Goal: Task Accomplishment & Management: Complete application form

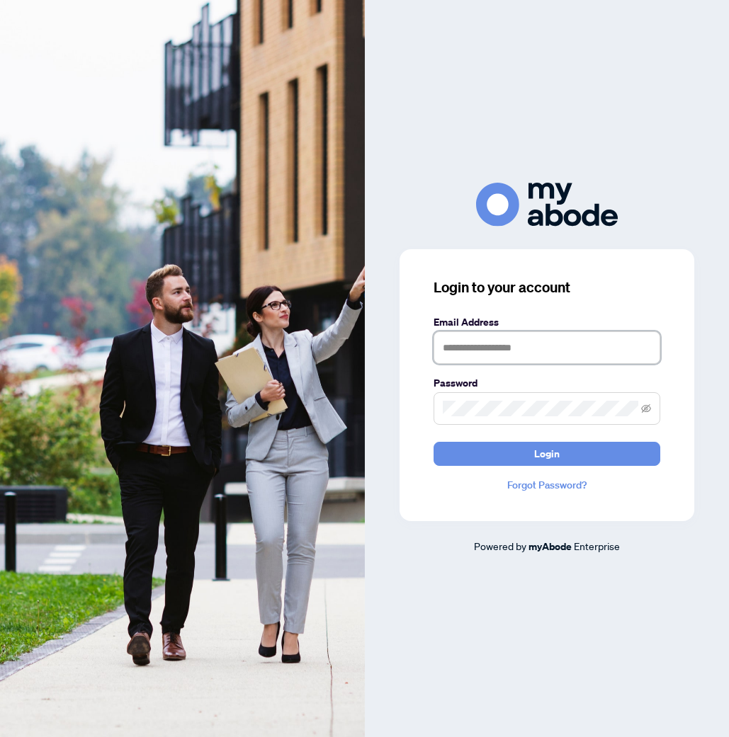
click at [498, 354] on input "text" at bounding box center [546, 347] width 227 height 33
type input "**********"
click at [513, 421] on span at bounding box center [546, 408] width 227 height 33
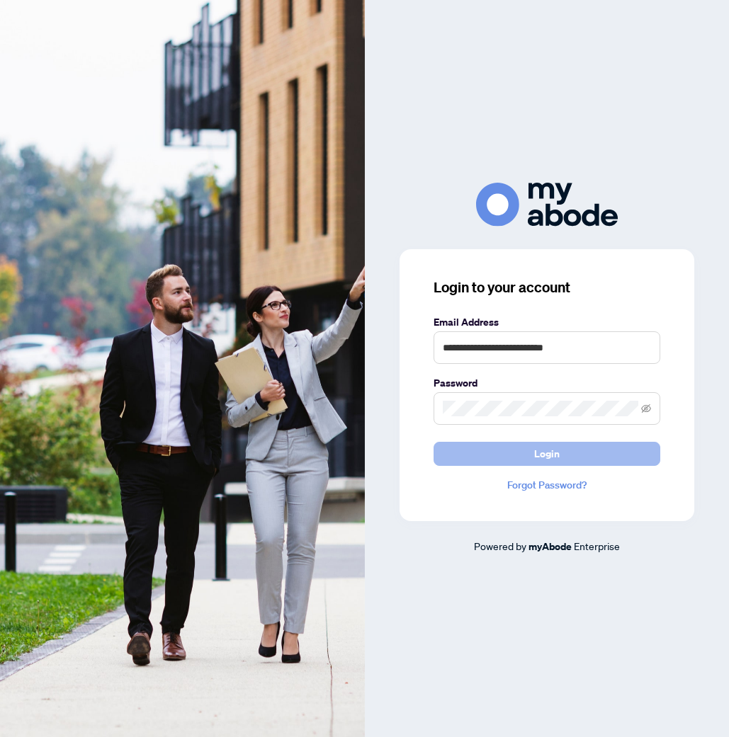
click at [540, 463] on span "Login" at bounding box center [546, 454] width 25 height 23
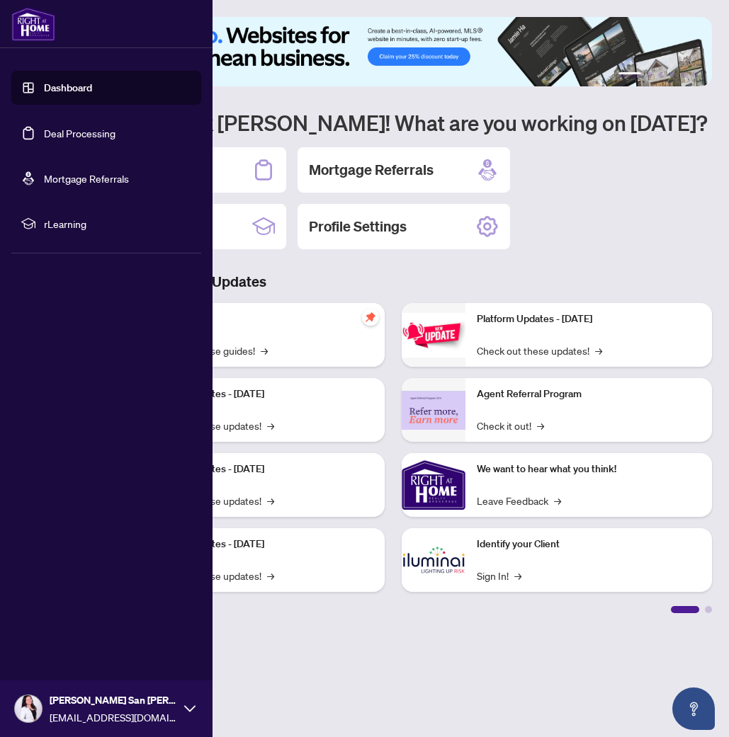
click at [72, 127] on link "Deal Processing" at bounding box center [80, 133] width 72 height 13
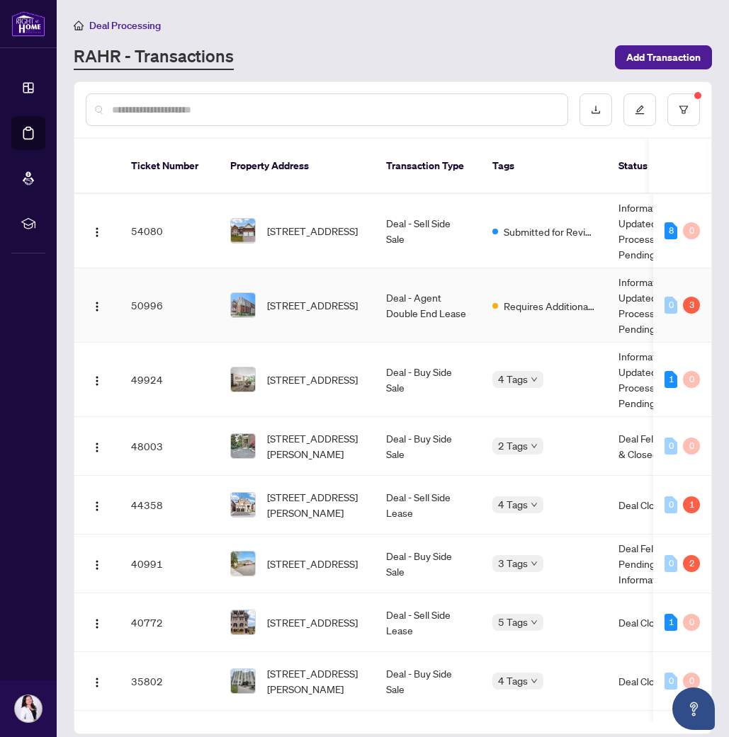
click at [329, 297] on span "322-3100 Keele St, Toronto, Ontario M3M 0E1, Canada" at bounding box center [312, 305] width 91 height 16
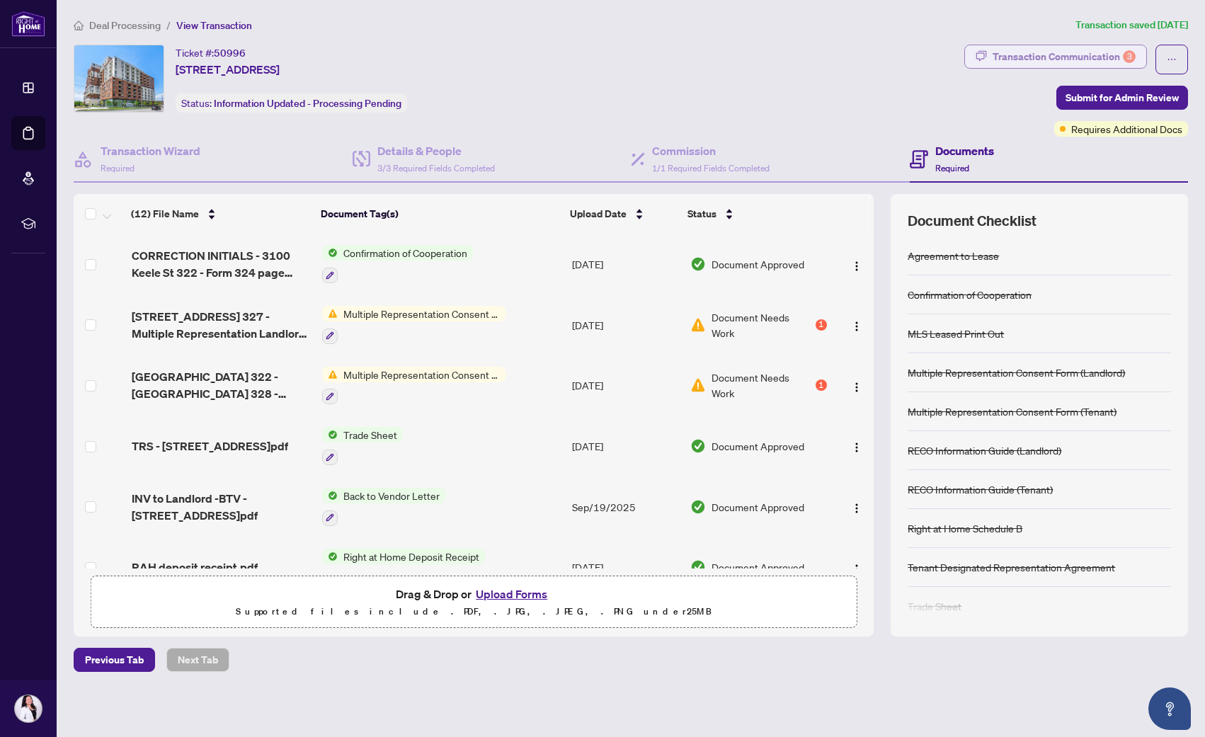
click at [728, 55] on div "Transaction Communication 3" at bounding box center [1064, 56] width 143 height 23
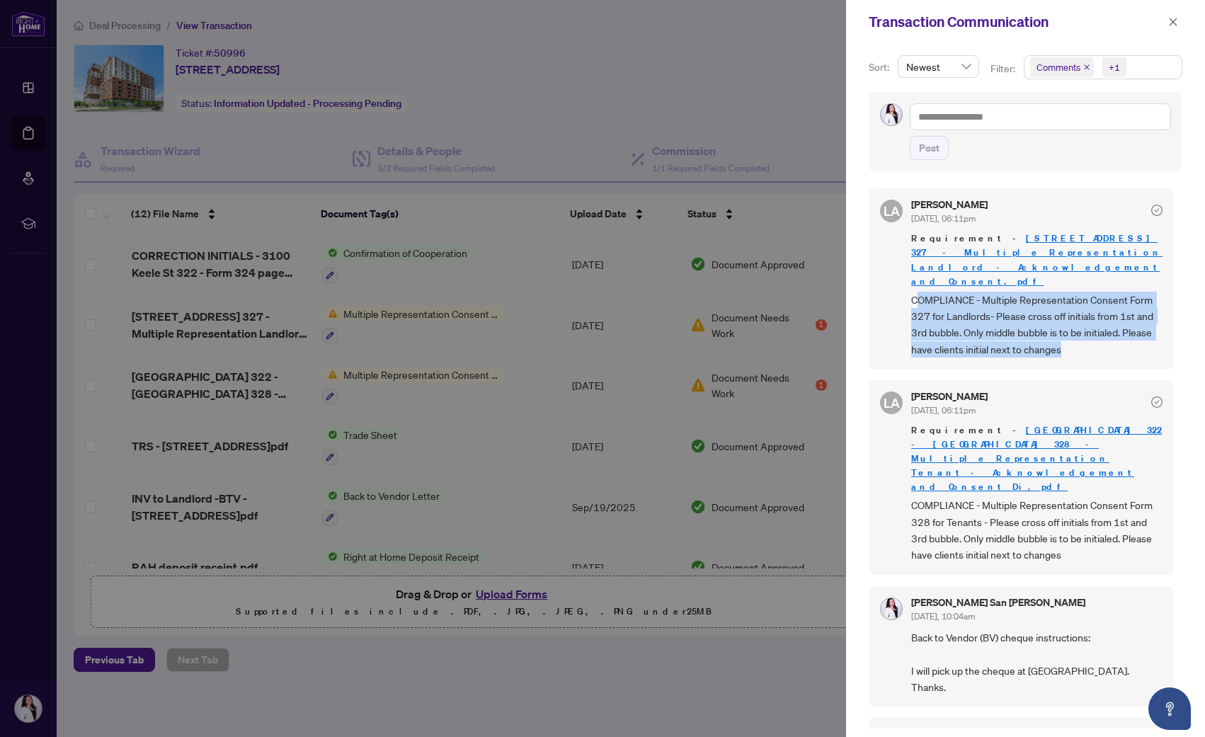
drag, startPoint x: 918, startPoint y: 270, endPoint x: 1130, endPoint y: 336, distance: 221.7
click at [728, 336] on div "LA Luna Almuhanna Sep/24/2025, 06:11pm Requirement - 3100 Keele St 322 - Ontari…" at bounding box center [1021, 278] width 305 height 181
click at [728, 319] on span "COMPLIANCE - Multiple Representation Consent Form 327 for Landlords- Please cro…" at bounding box center [1036, 325] width 251 height 67
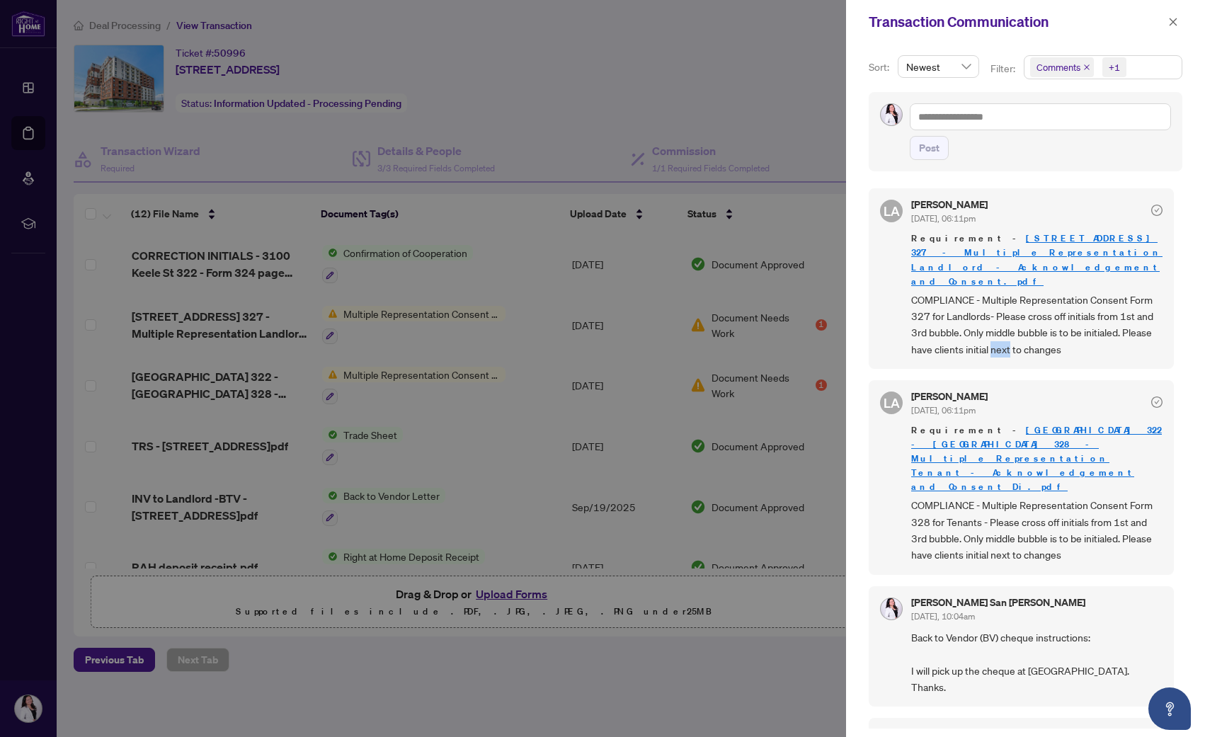
click at [728, 319] on span "COMPLIANCE - Multiple Representation Consent Form 327 for Landlords- Please cro…" at bounding box center [1036, 325] width 251 height 67
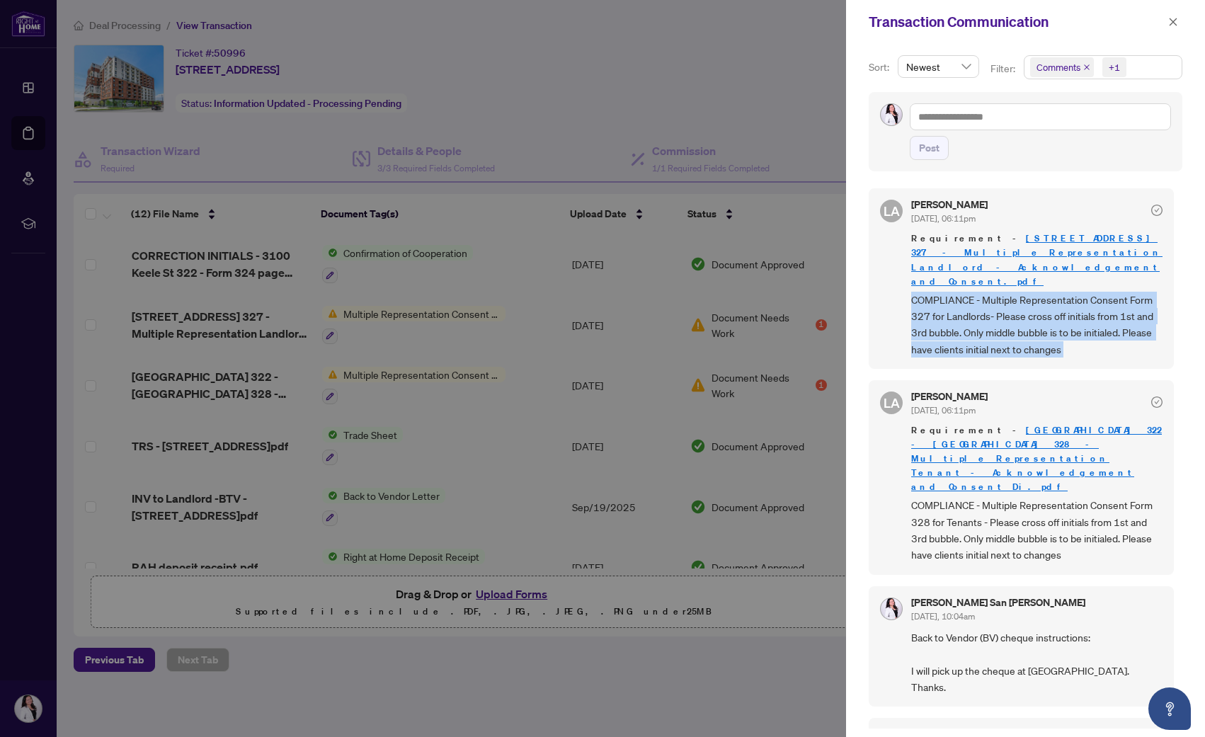
click at [728, 319] on span "COMPLIANCE - Multiple Representation Consent Form 327 for Landlords- Please cro…" at bounding box center [1036, 325] width 251 height 67
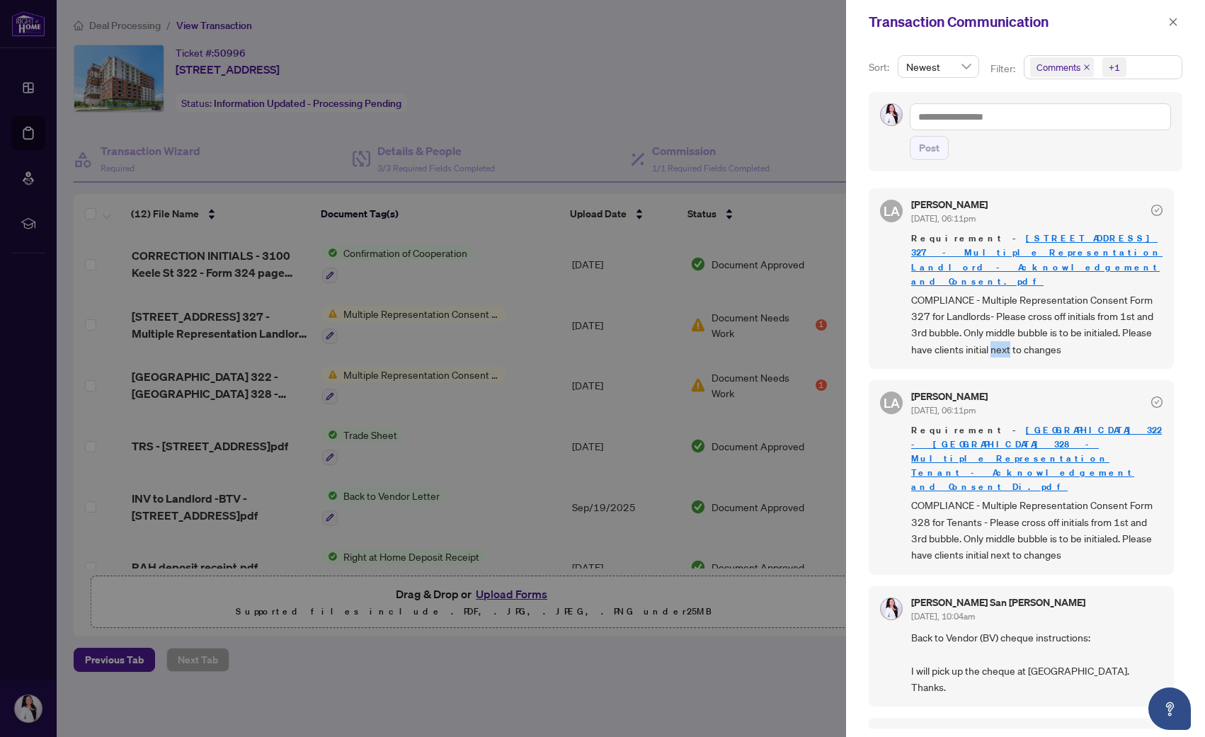
click at [728, 319] on span "COMPLIANCE - Multiple Representation Consent Form 327 for Landlords- Please cro…" at bounding box center [1036, 325] width 251 height 67
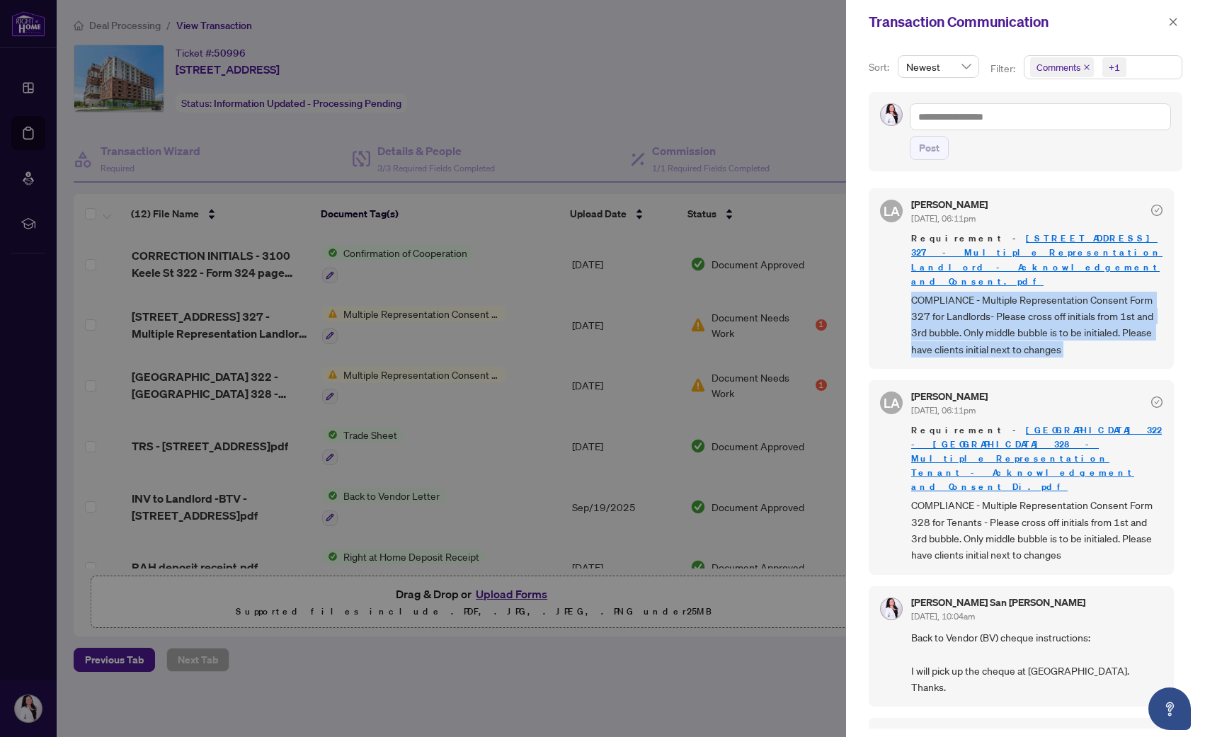
click at [728, 319] on span "COMPLIANCE - Multiple Representation Consent Form 327 for Landlords- Please cro…" at bounding box center [1036, 325] width 251 height 67
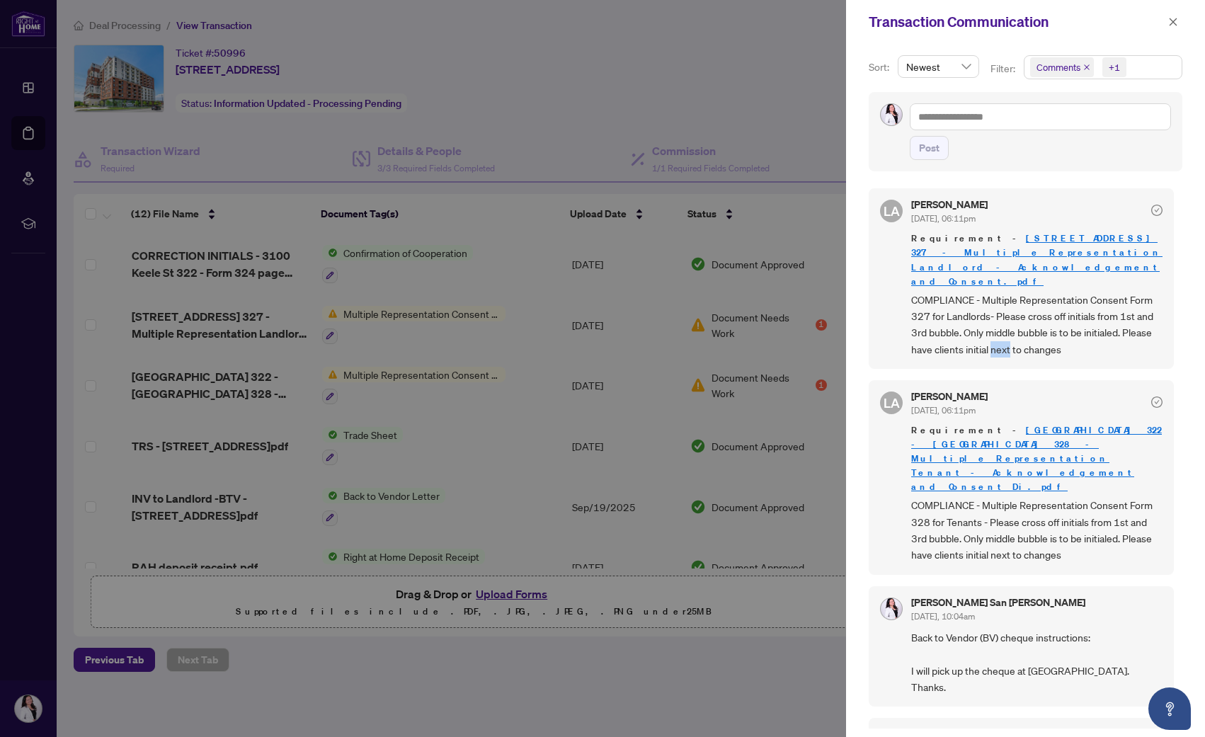
click at [728, 319] on span "COMPLIANCE - Multiple Representation Consent Form 327 for Landlords- Please cro…" at bounding box center [1036, 325] width 251 height 67
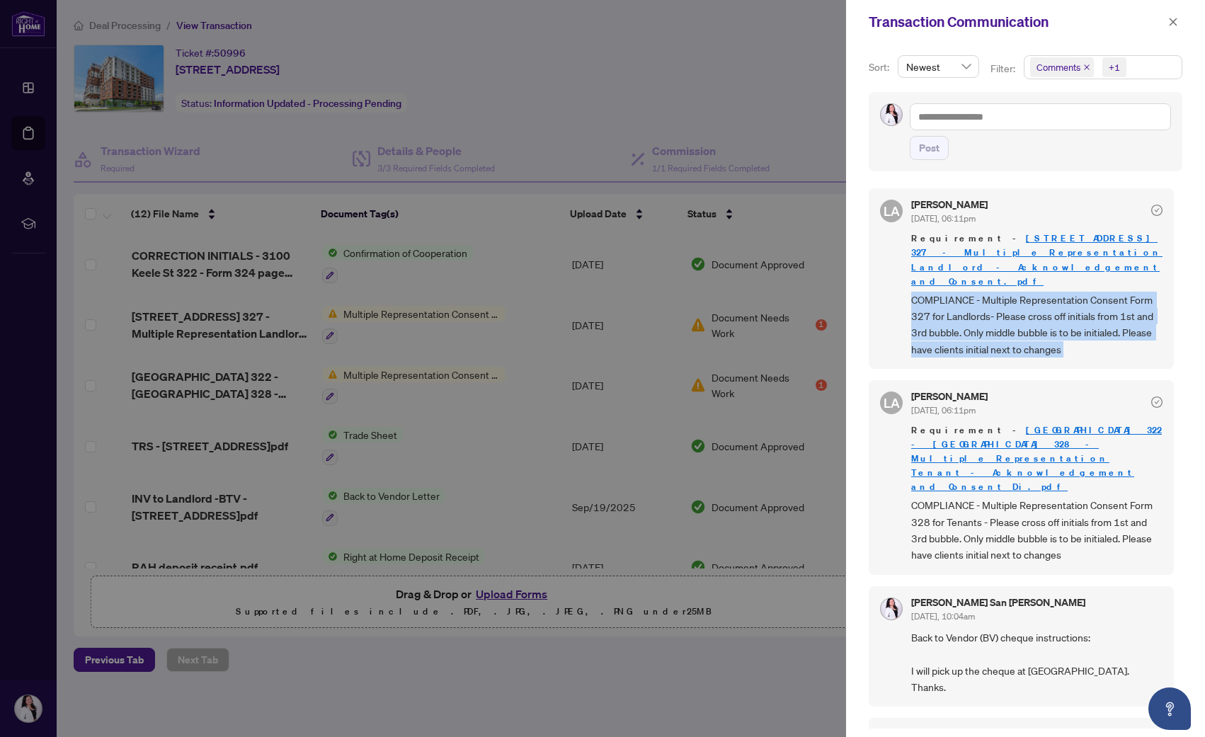
click at [728, 319] on span "COMPLIANCE - Multiple Representation Consent Form 327 for Landlords- Please cro…" at bounding box center [1036, 325] width 251 height 67
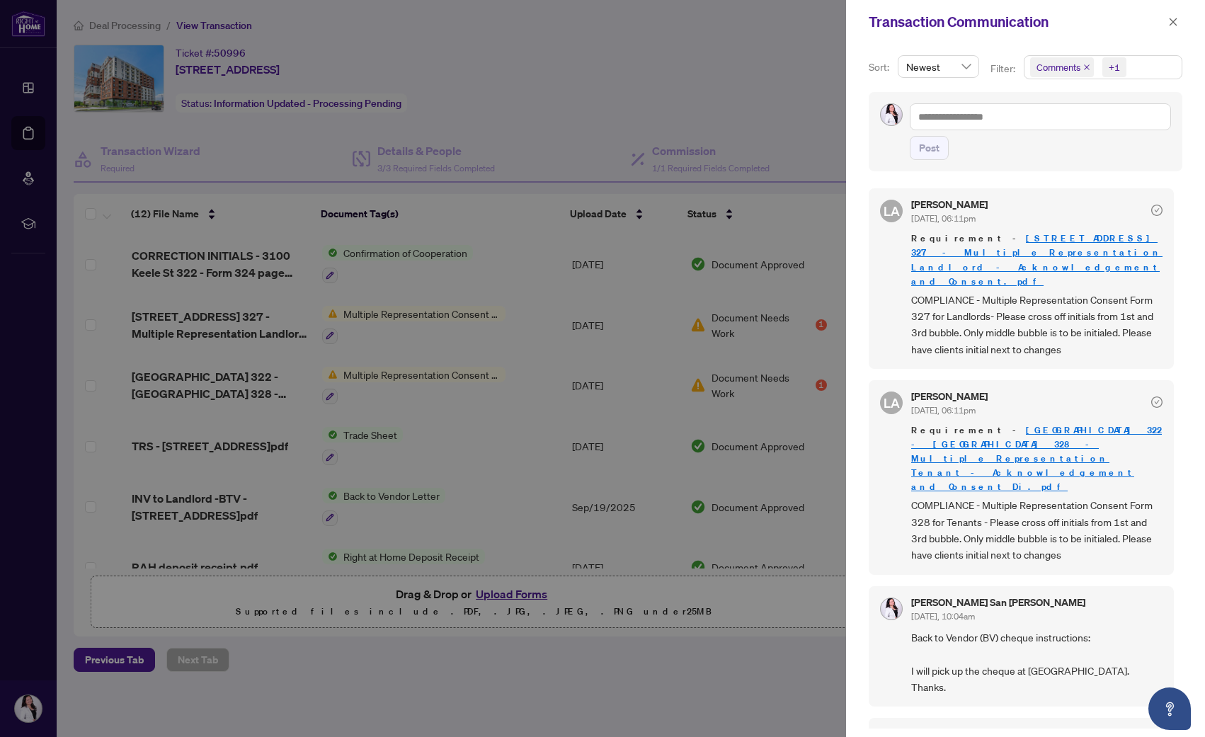
click at [644, 78] on div at bounding box center [602, 368] width 1205 height 737
click at [728, 20] on icon "close" at bounding box center [1173, 22] width 10 height 10
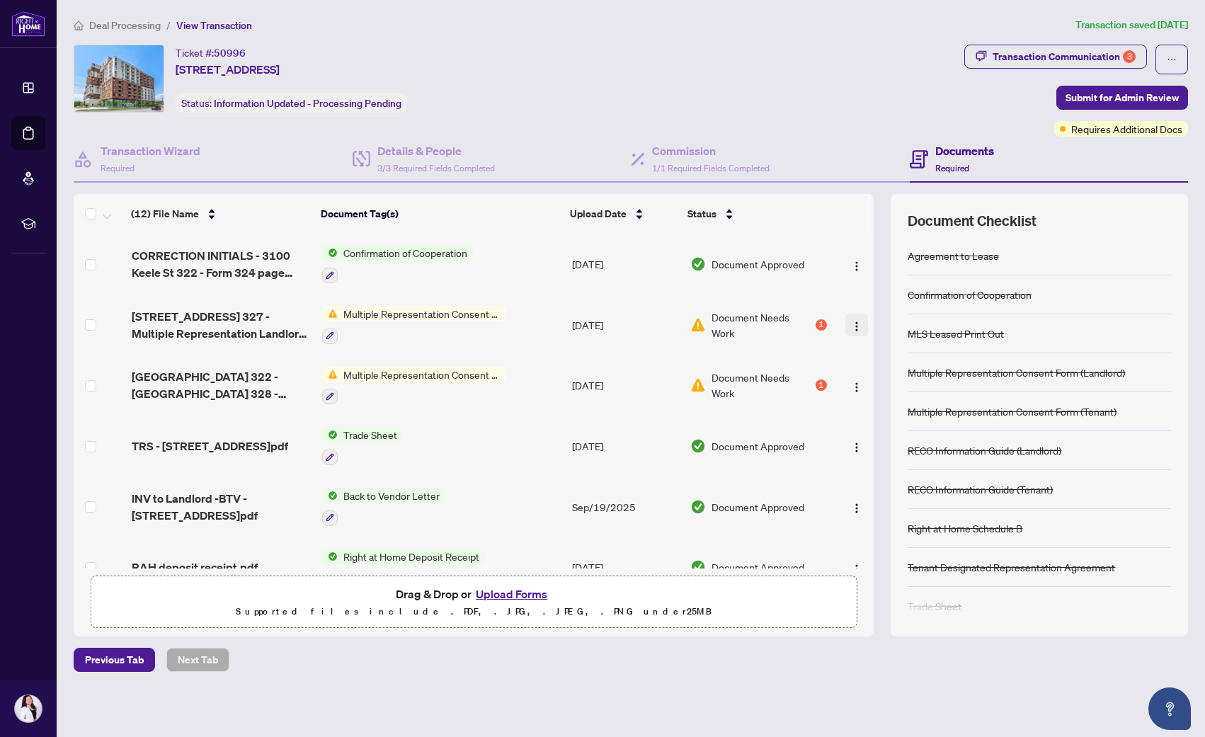
click at [728, 323] on img "button" at bounding box center [856, 326] width 11 height 11
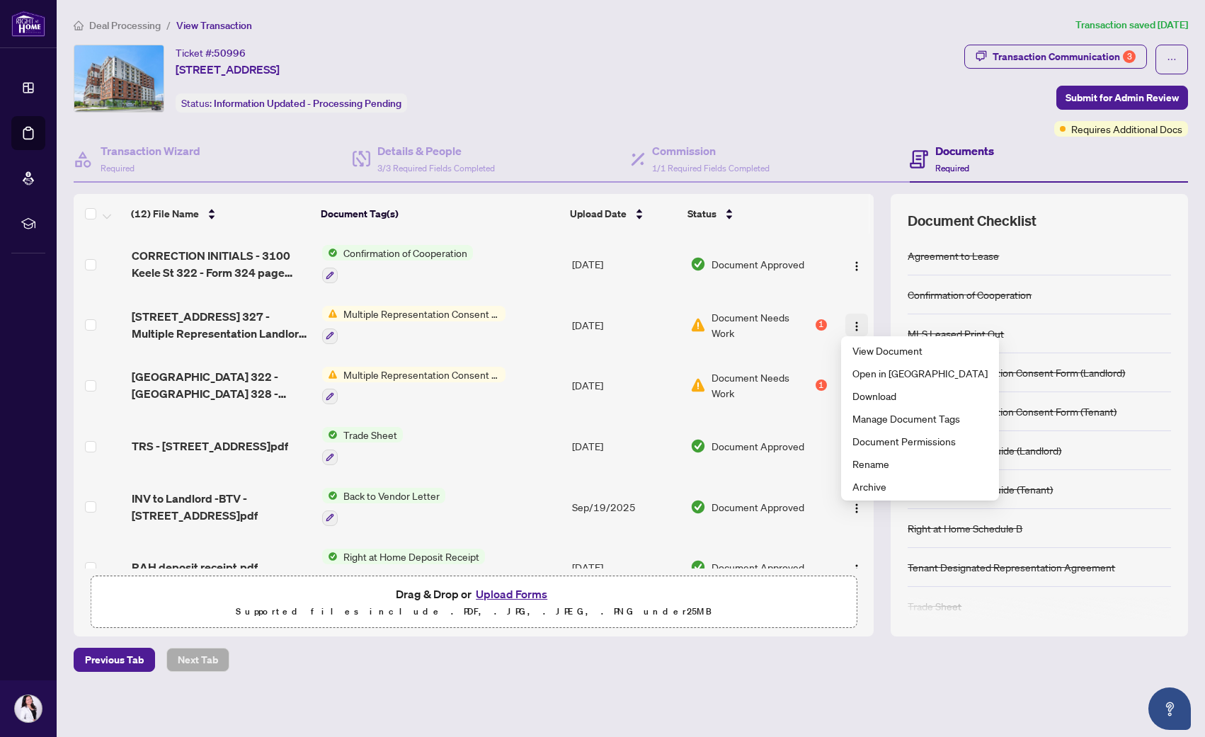
click at [728, 323] on img "button" at bounding box center [856, 326] width 11 height 11
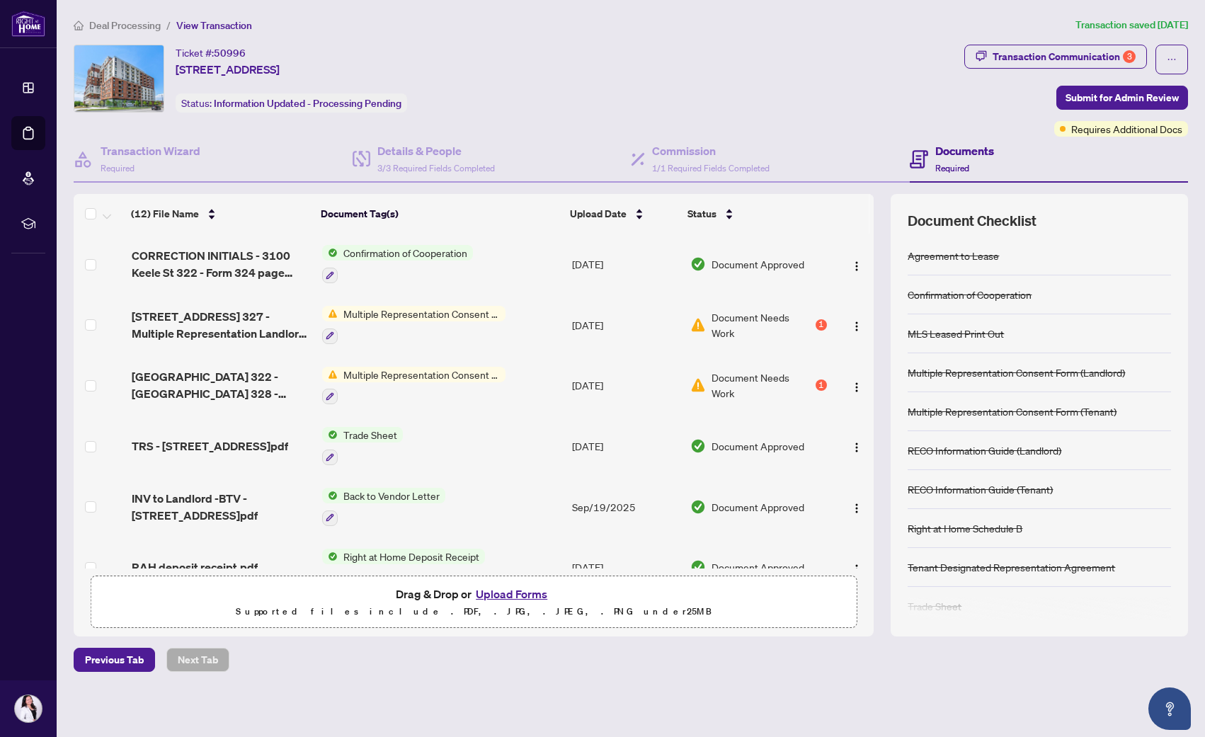
click at [728, 323] on span "Document Needs Work" at bounding box center [762, 324] width 101 height 31
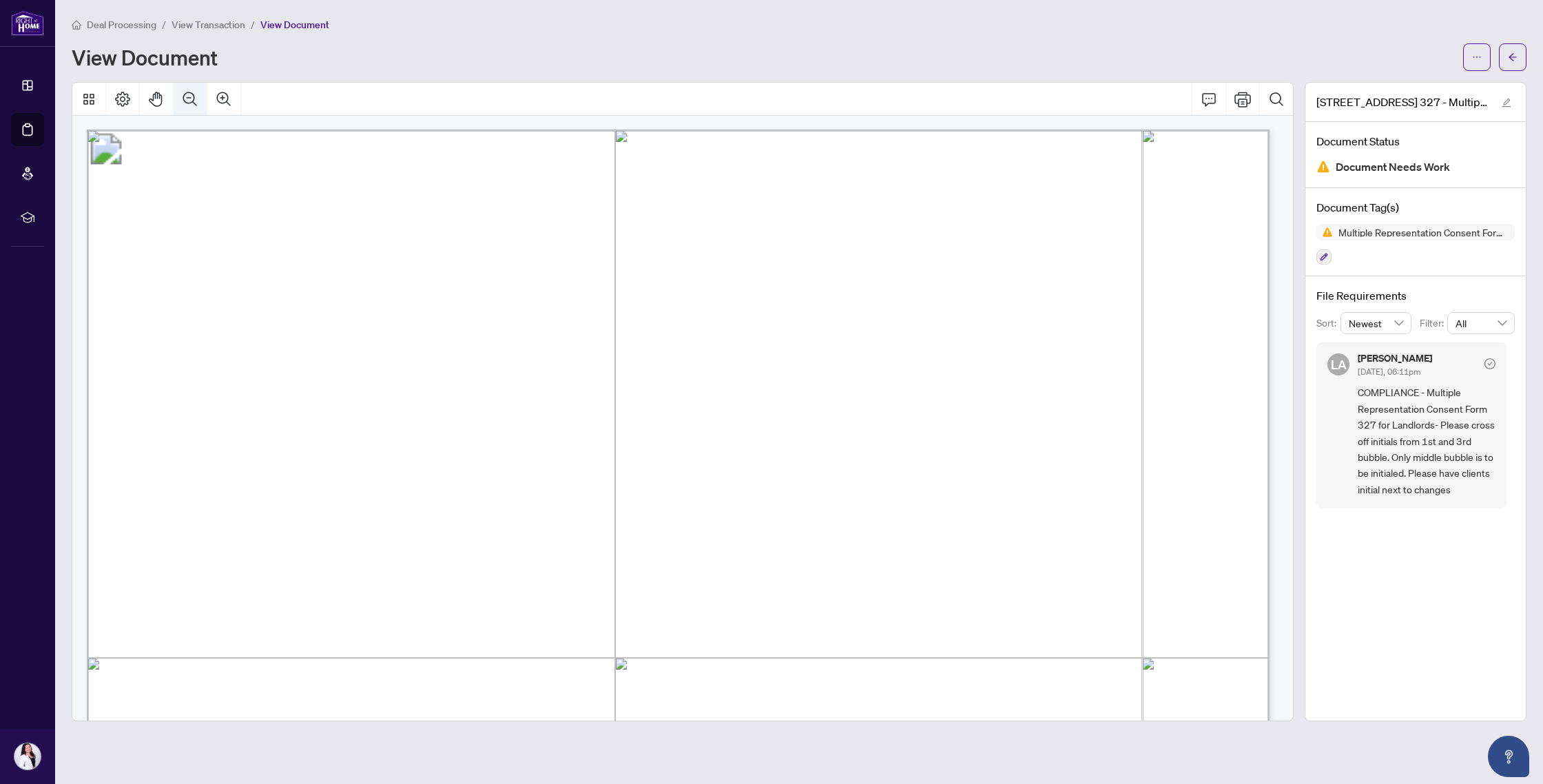
click at [197, 97] on icon "Zoom Out" at bounding box center [190, 98] width 17 height 17
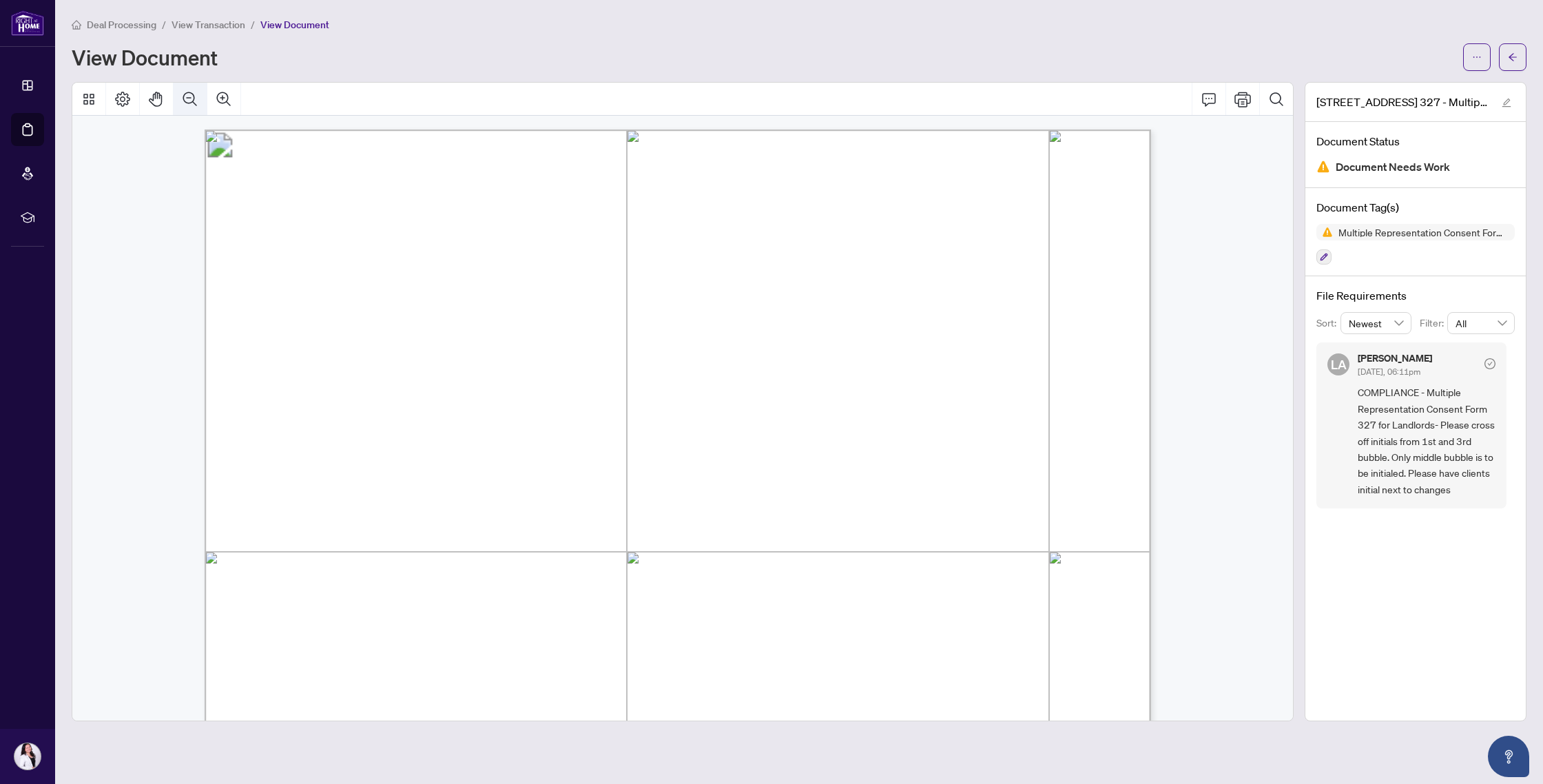
click at [197, 97] on icon "Zoom Out" at bounding box center [190, 98] width 17 height 17
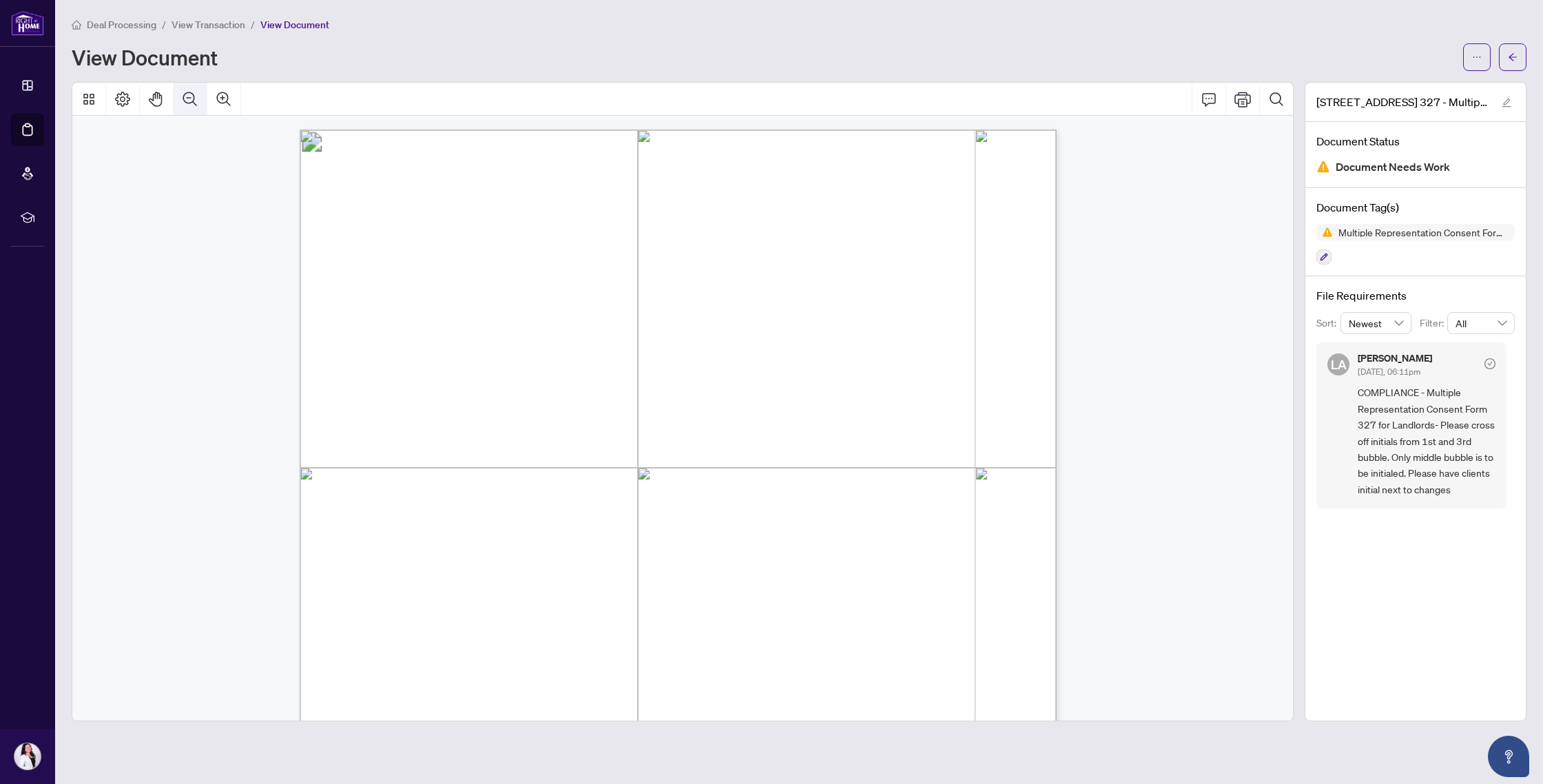
click at [197, 97] on icon "Zoom Out" at bounding box center [190, 98] width 17 height 17
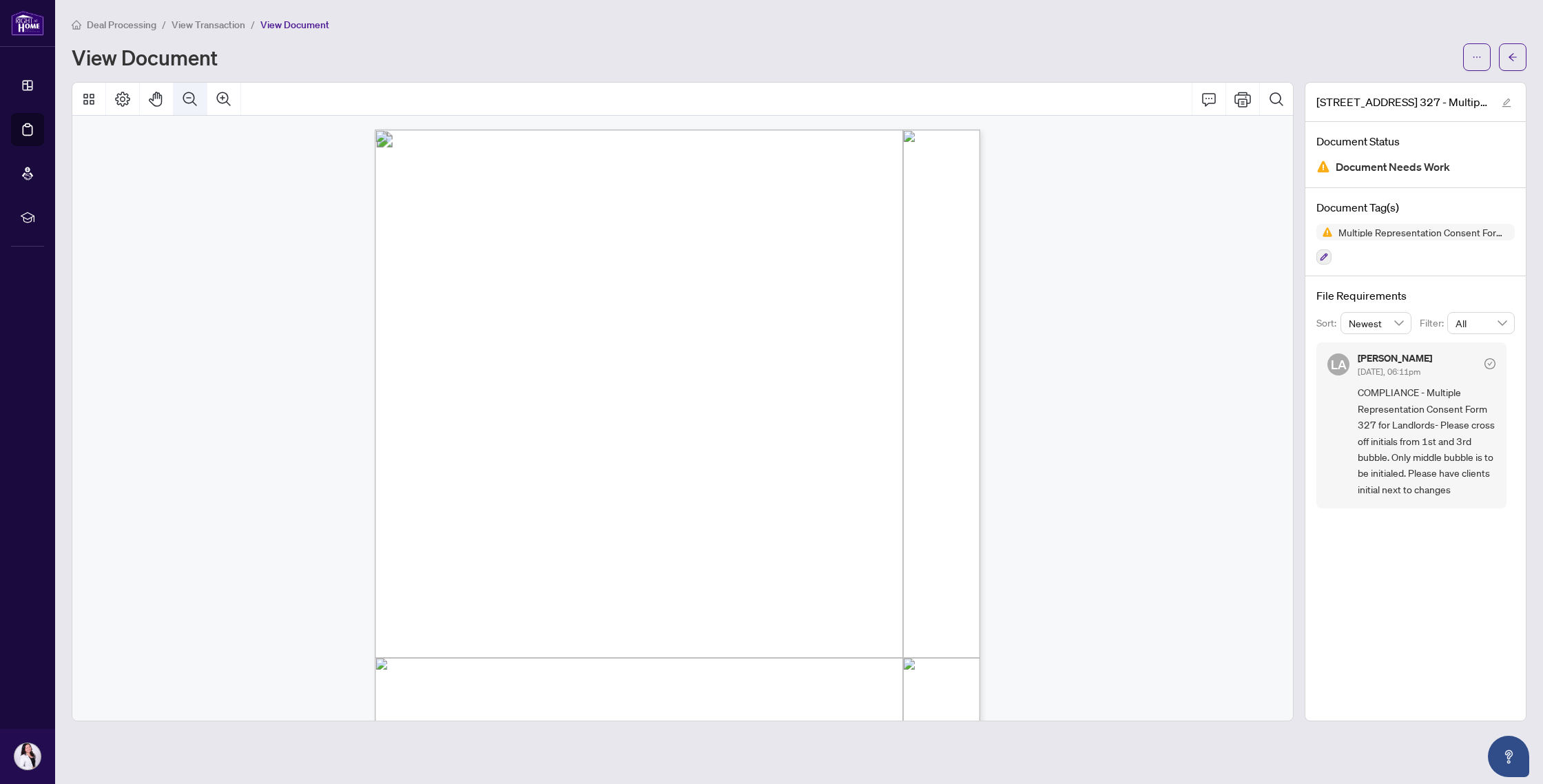
click at [197, 97] on icon "Zoom Out" at bounding box center [190, 98] width 17 height 17
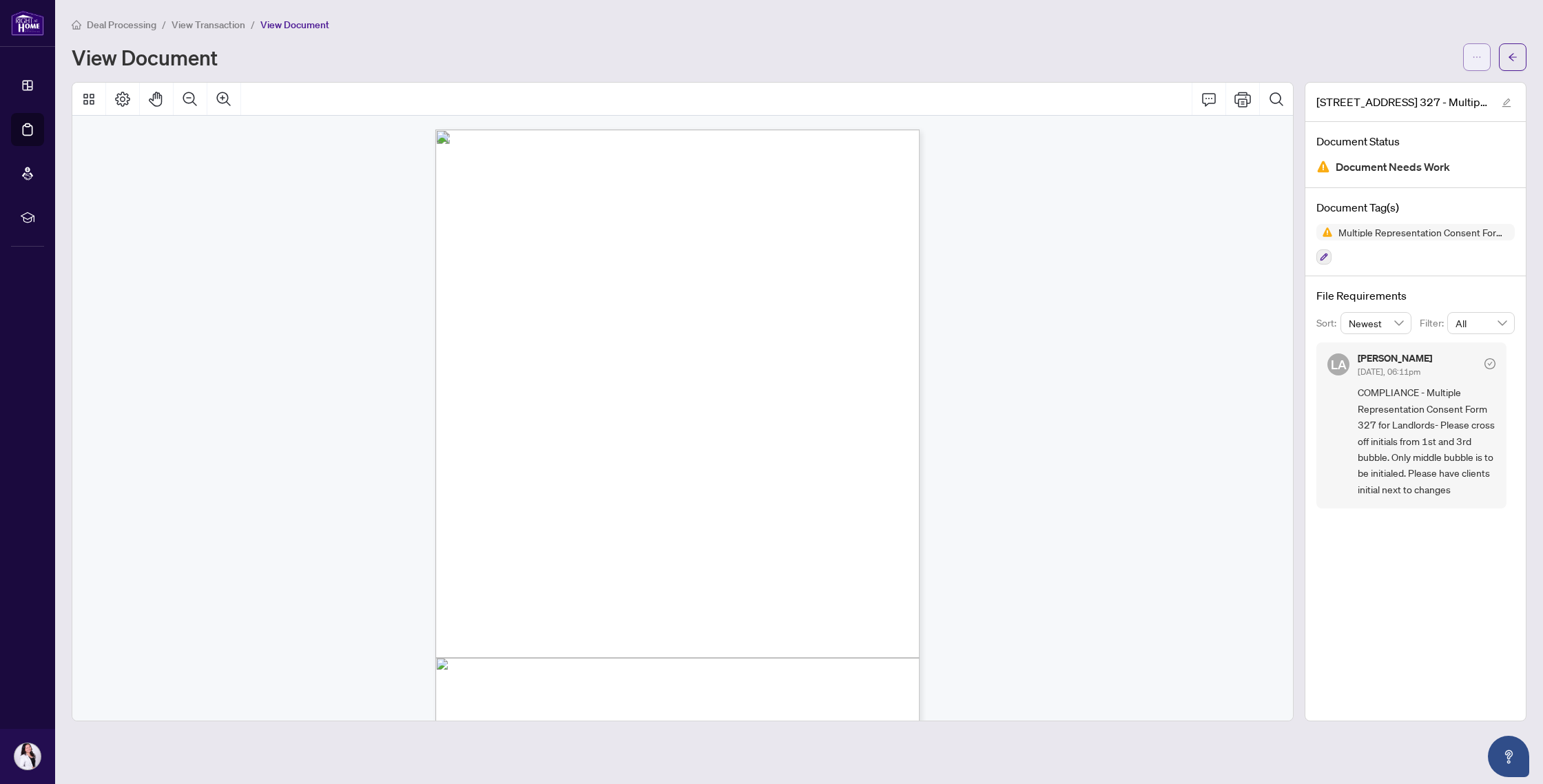
click at [708, 53] on button "button" at bounding box center [1477, 57] width 27 height 27
click at [708, 40] on div "Deal Processing / View Transaction / View Document View Document" at bounding box center [799, 44] width 1454 height 54
click at [708, 52] on button "button" at bounding box center [1477, 57] width 27 height 27
click at [708, 175] on span "Archive" at bounding box center [1427, 176] width 105 height 16
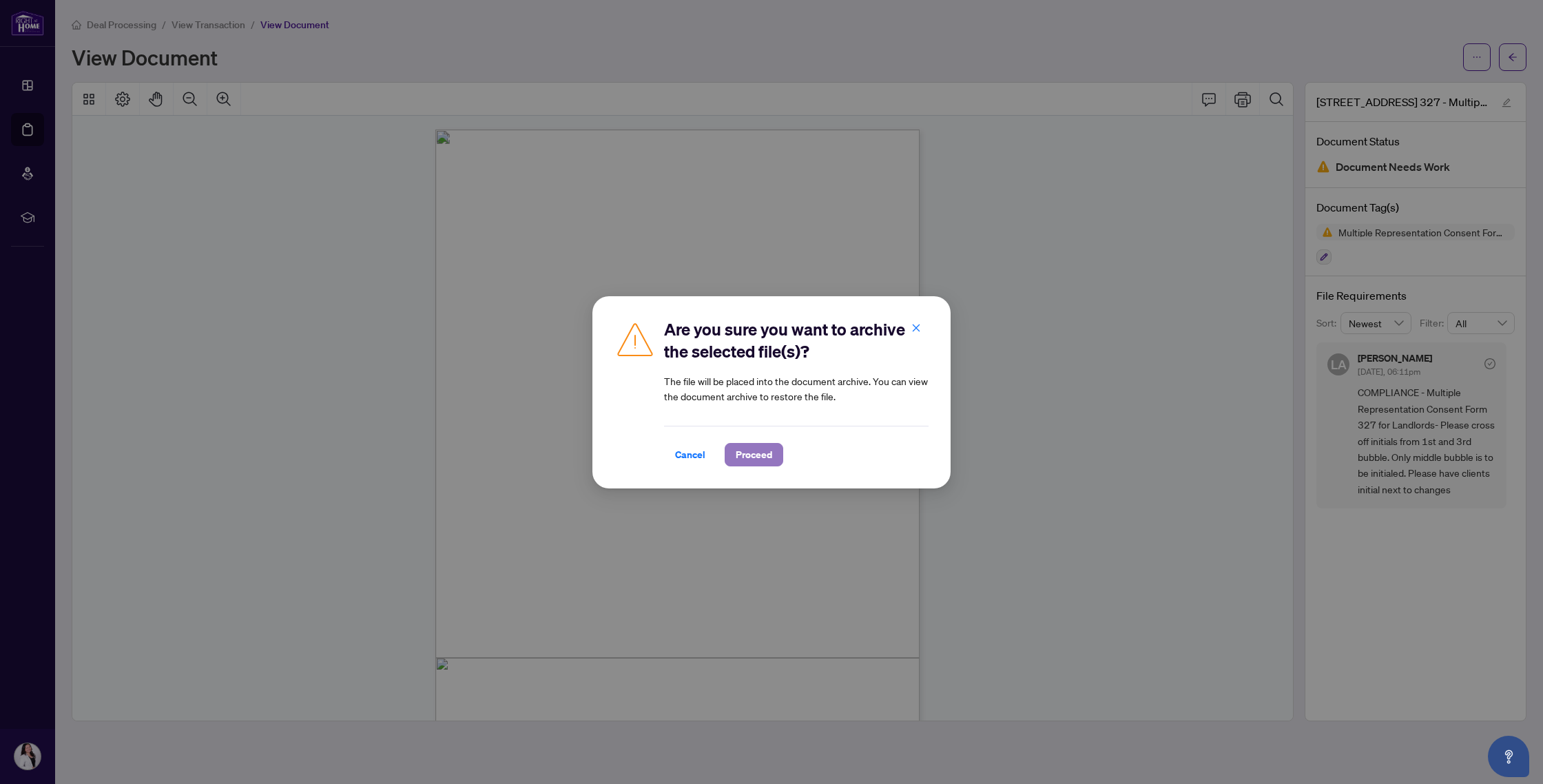
click at [708, 454] on span "Proceed" at bounding box center [754, 454] width 37 height 22
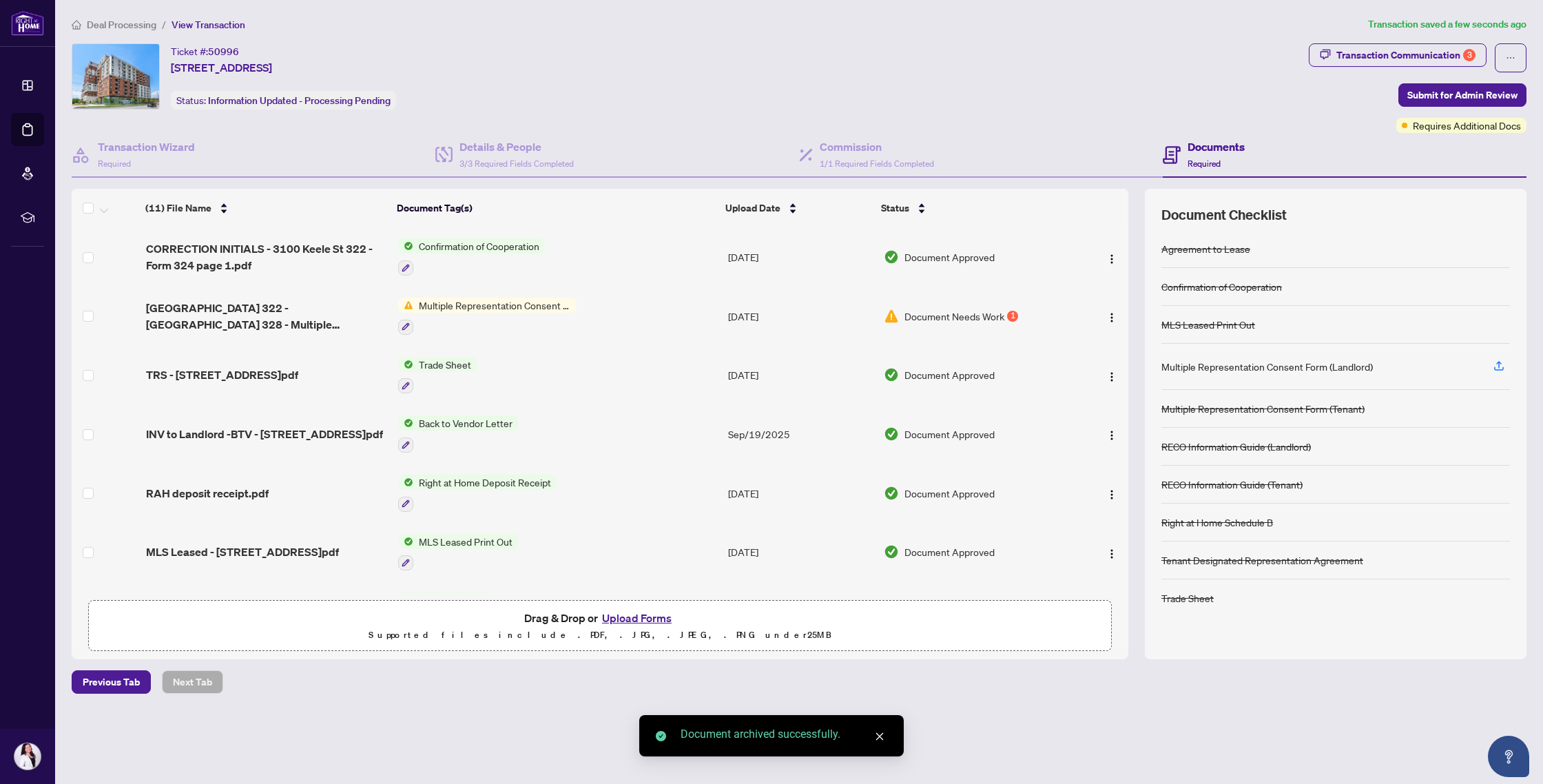
click at [652, 299] on td "Multiple Representation Consent Form (Tenant)" at bounding box center [557, 316] width 330 height 59
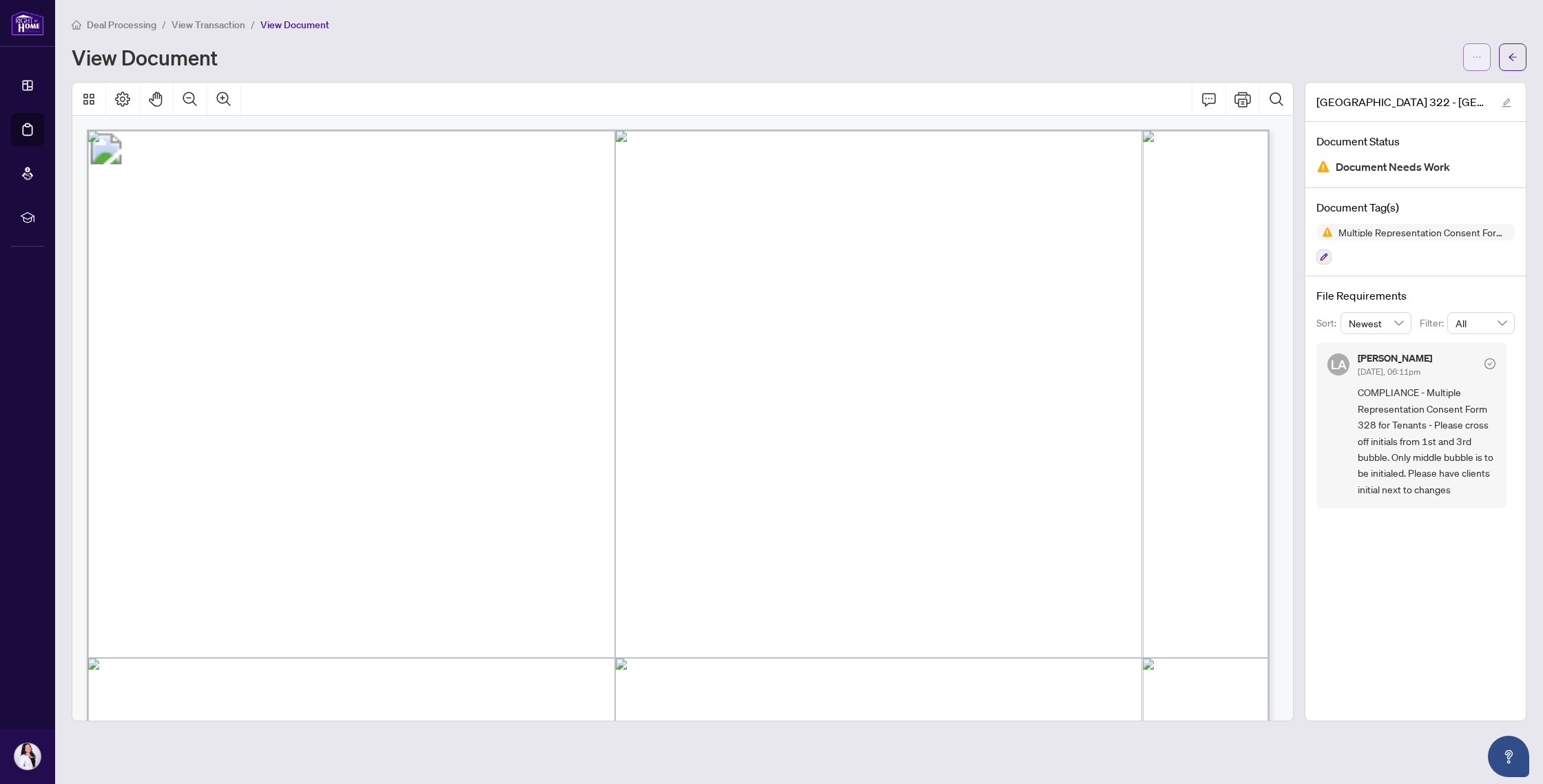
click at [708, 51] on span "button" at bounding box center [1477, 56] width 10 height 22
click at [708, 173] on span "Archive" at bounding box center [1427, 176] width 105 height 16
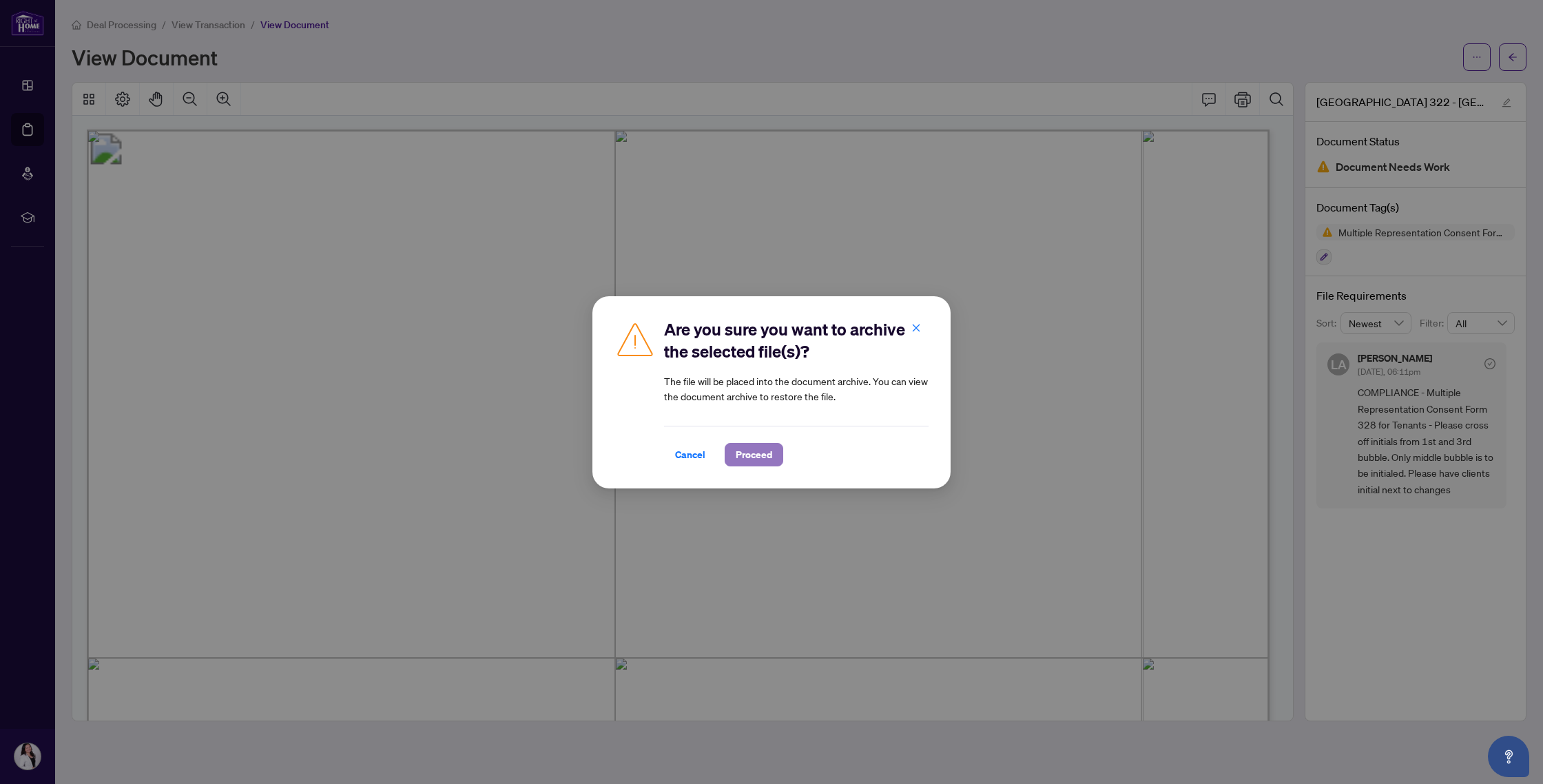
click at [708, 446] on span "Proceed" at bounding box center [754, 454] width 37 height 22
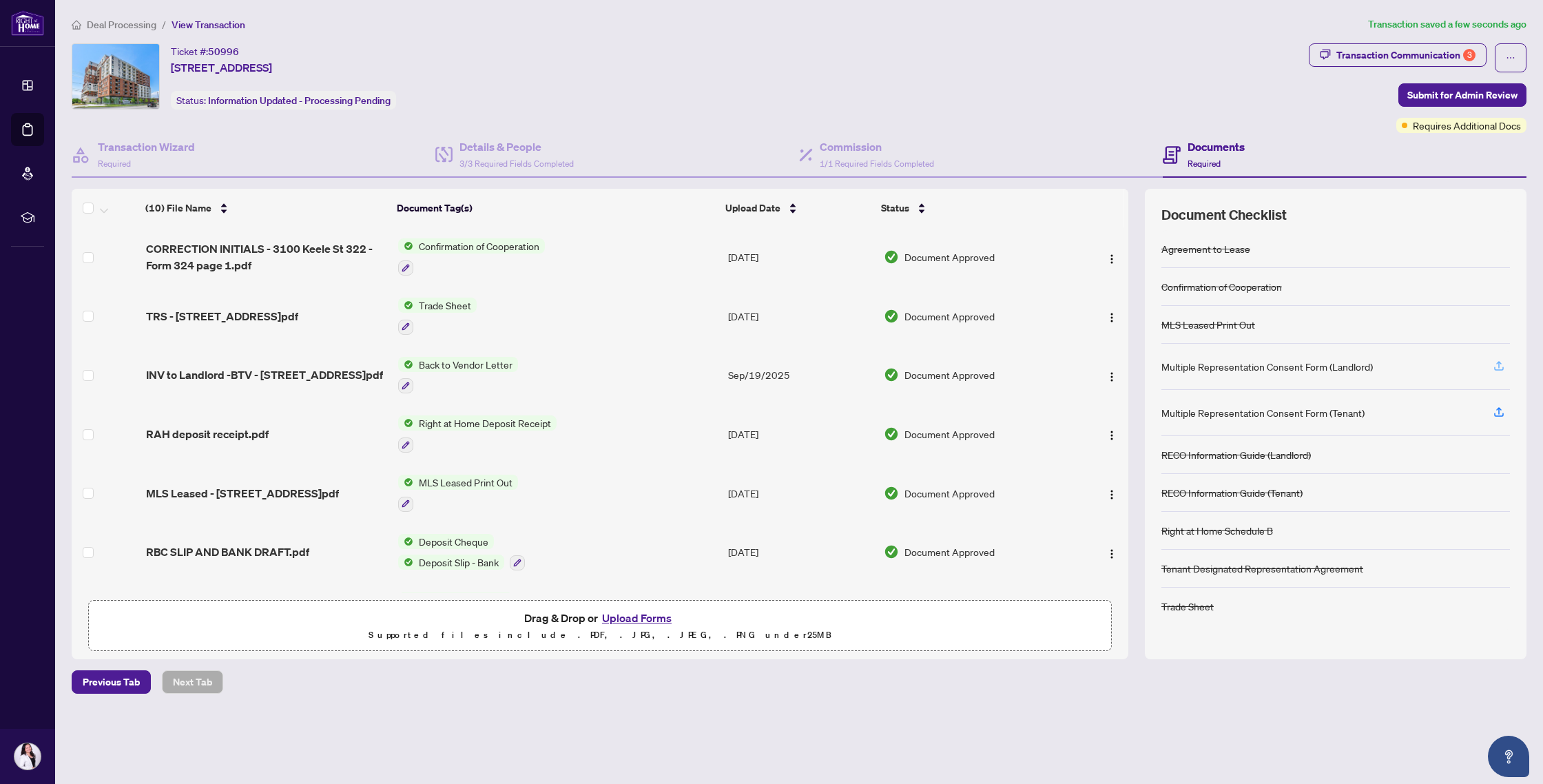
click at [708, 364] on icon "button" at bounding box center [1499, 364] width 6 height 7
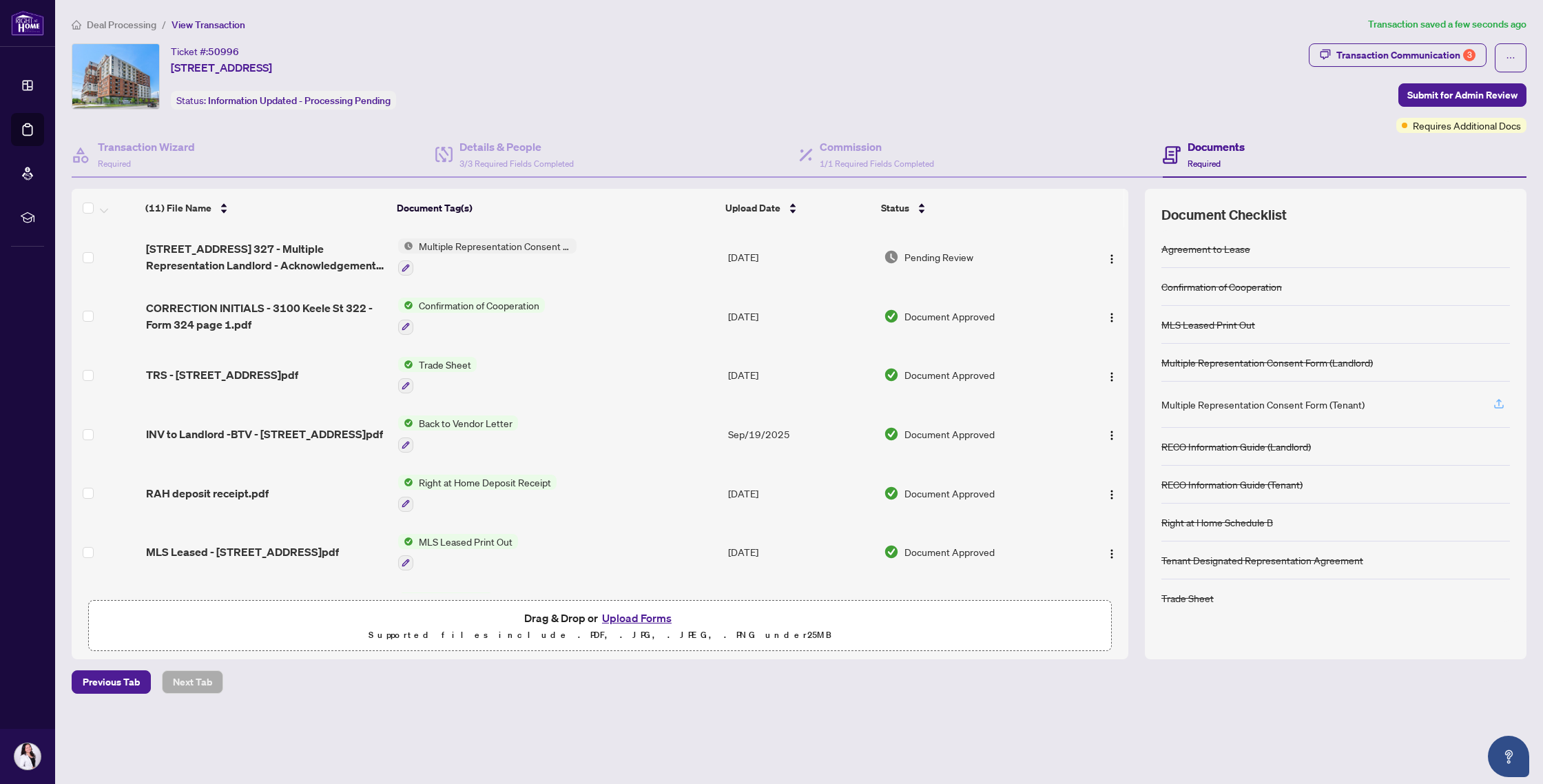
click at [708, 401] on icon "button" at bounding box center [1498, 404] width 13 height 13
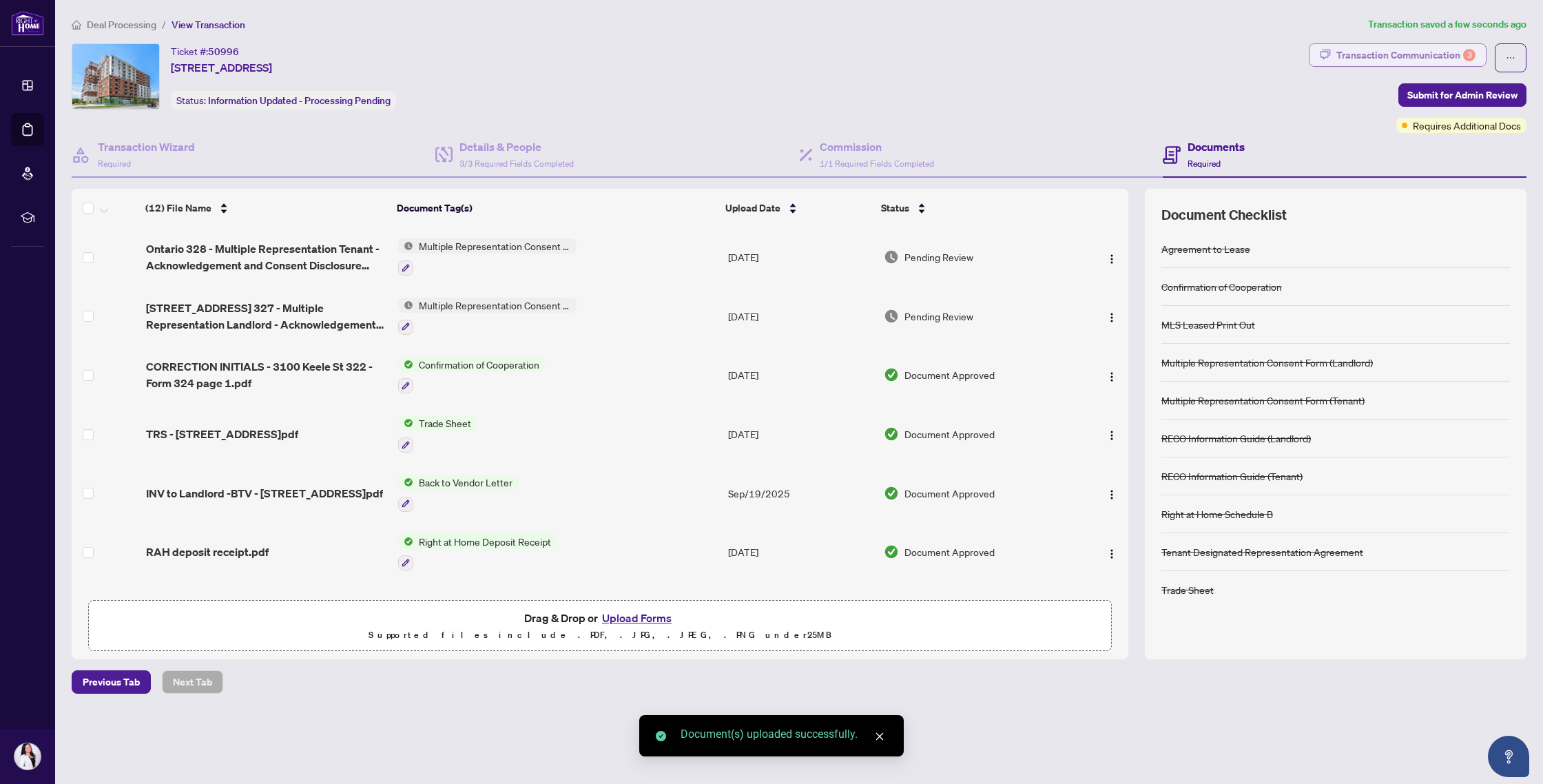
click at [708, 52] on div "Transaction Communication 3" at bounding box center [1406, 54] width 139 height 22
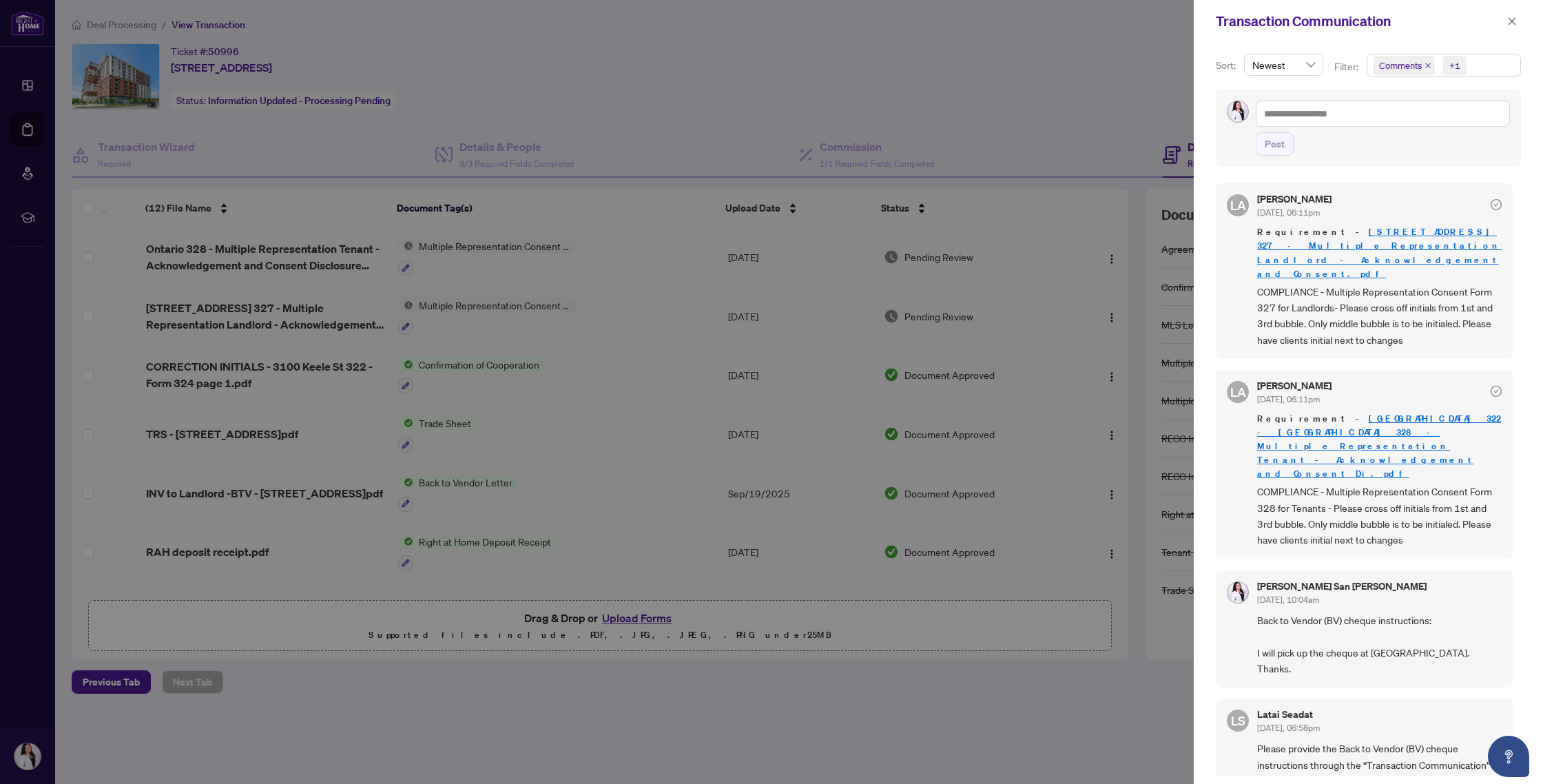
drag, startPoint x: 1513, startPoint y: 60, endPoint x: 1494, endPoint y: 65, distance: 19.6
click at [708, 61] on span "Comments +1" at bounding box center [1444, 65] width 153 height 22
click at [708, 160] on span "Activity History" at bounding box center [1426, 160] width 65 height 13
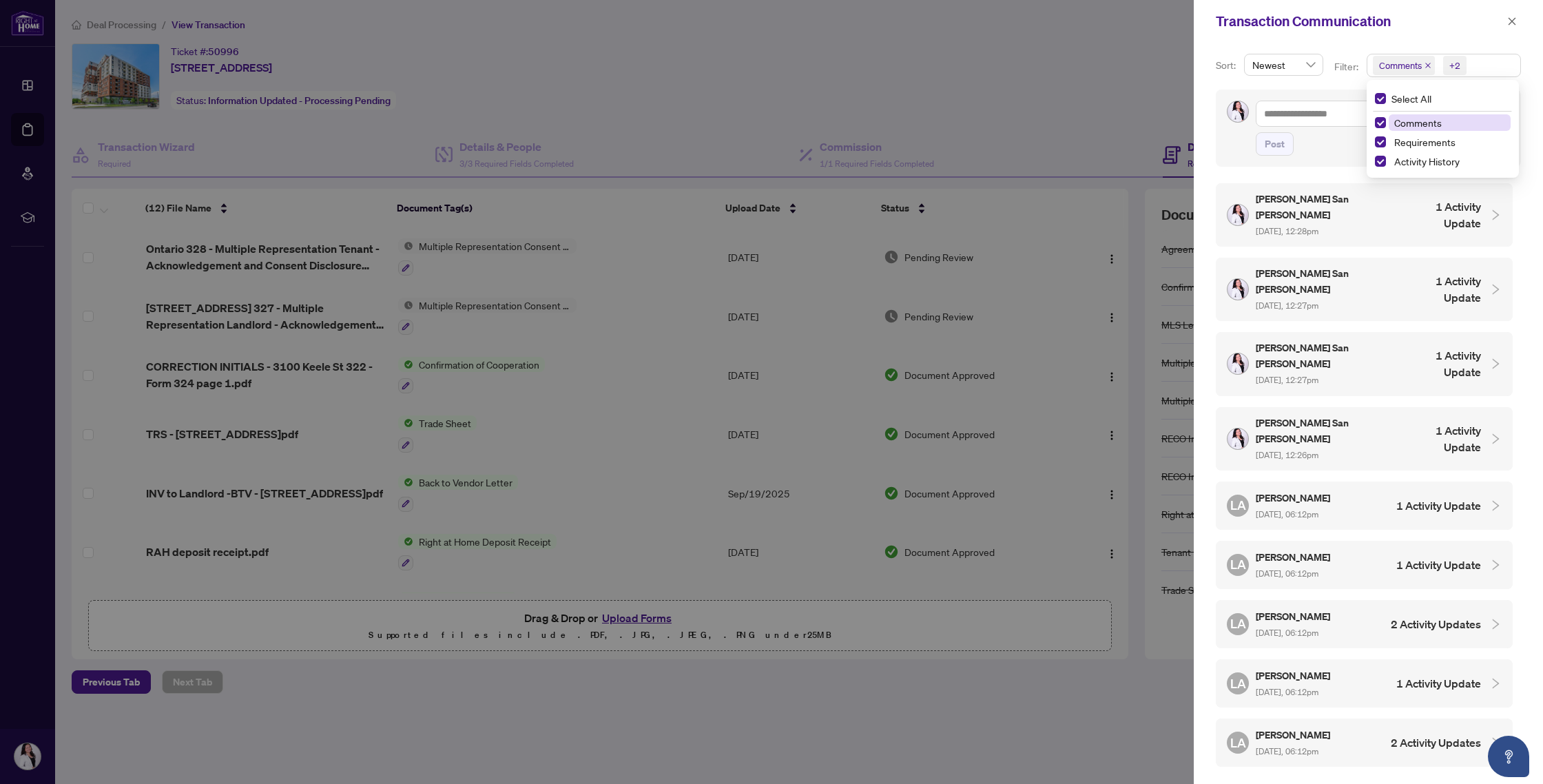
click at [708, 115] on span "Comments" at bounding box center [1450, 123] width 122 height 17
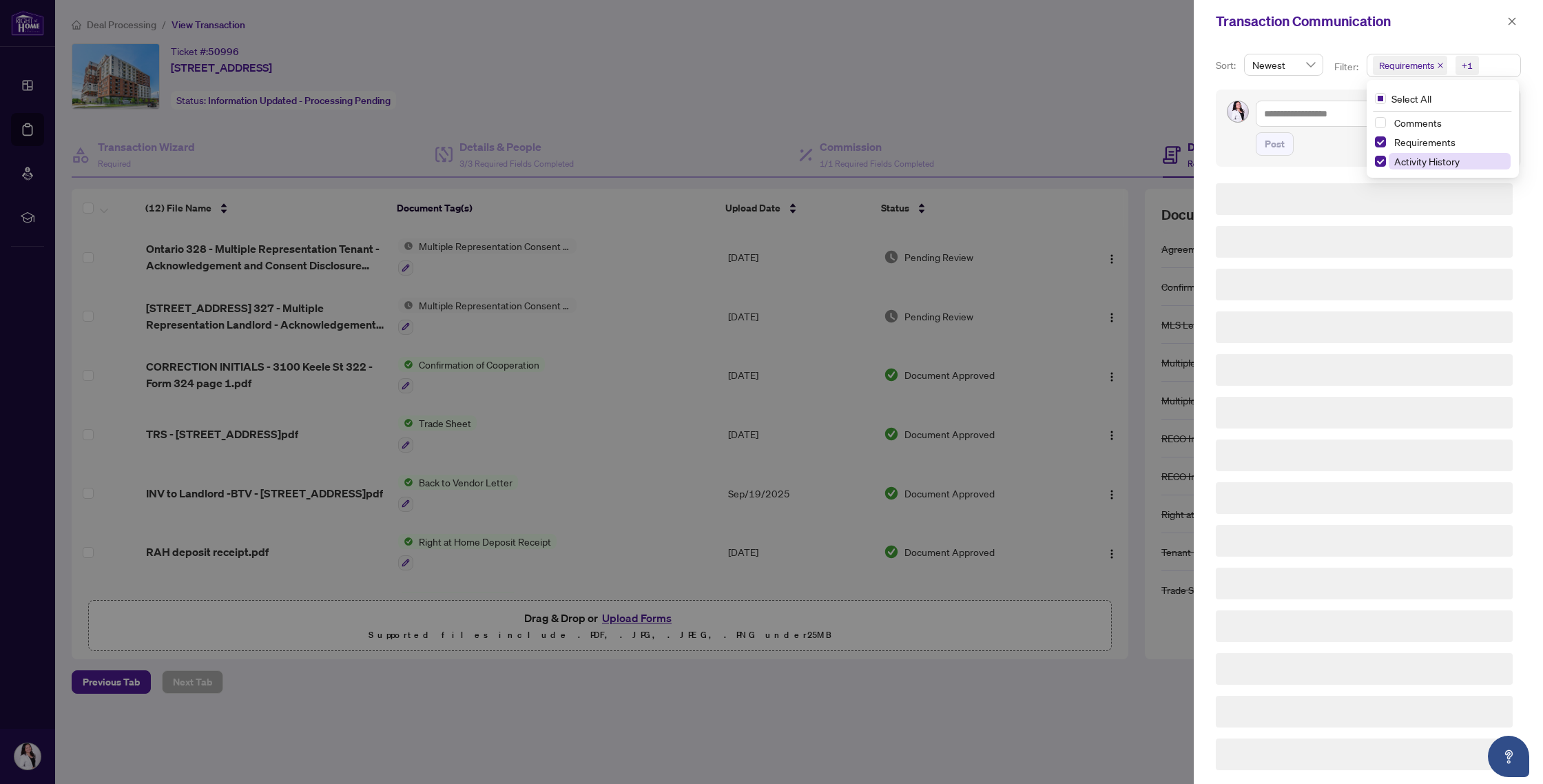
click at [708, 160] on span "Activity History" at bounding box center [1426, 160] width 65 height 13
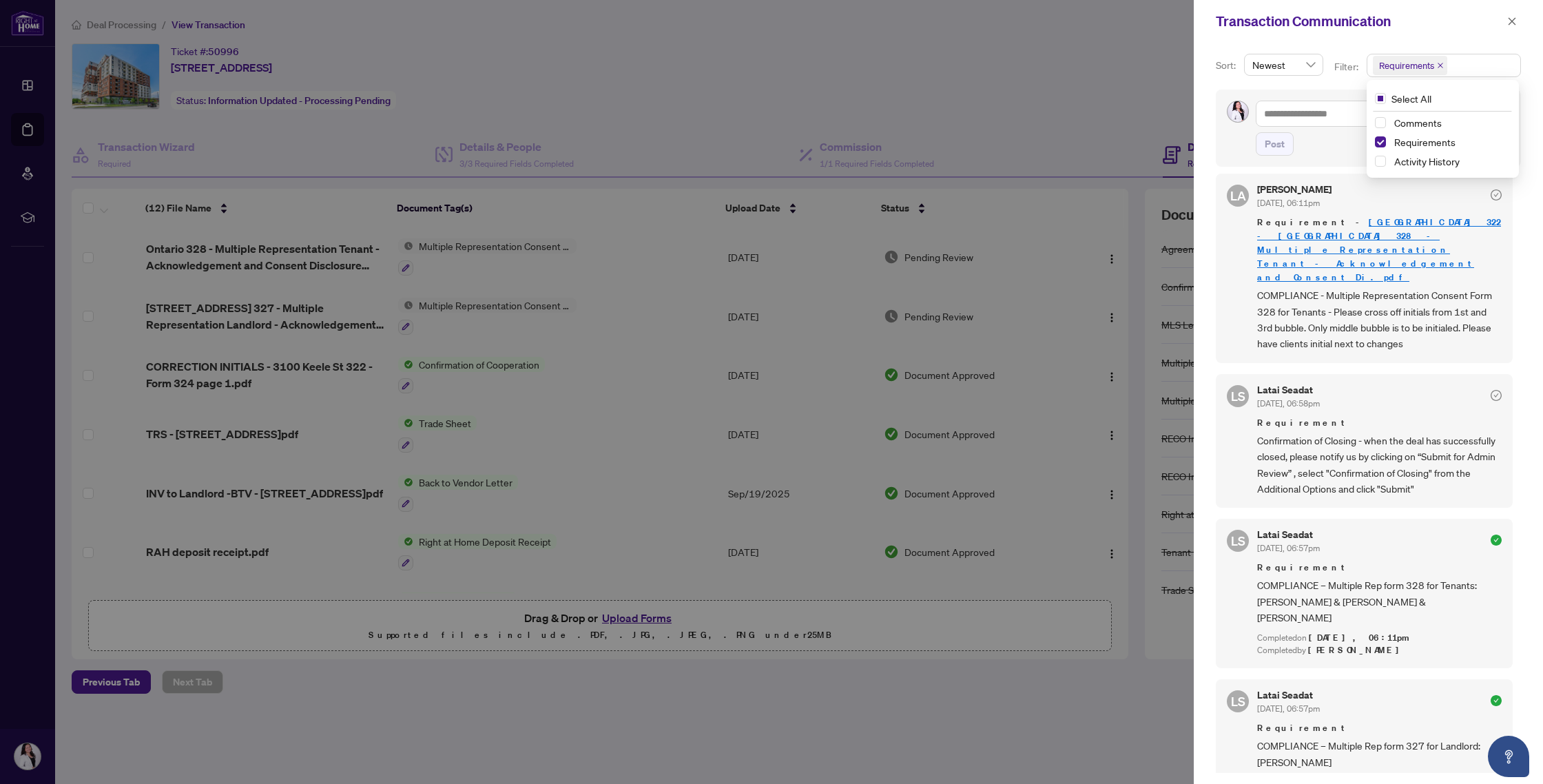
scroll to position [193, 0]
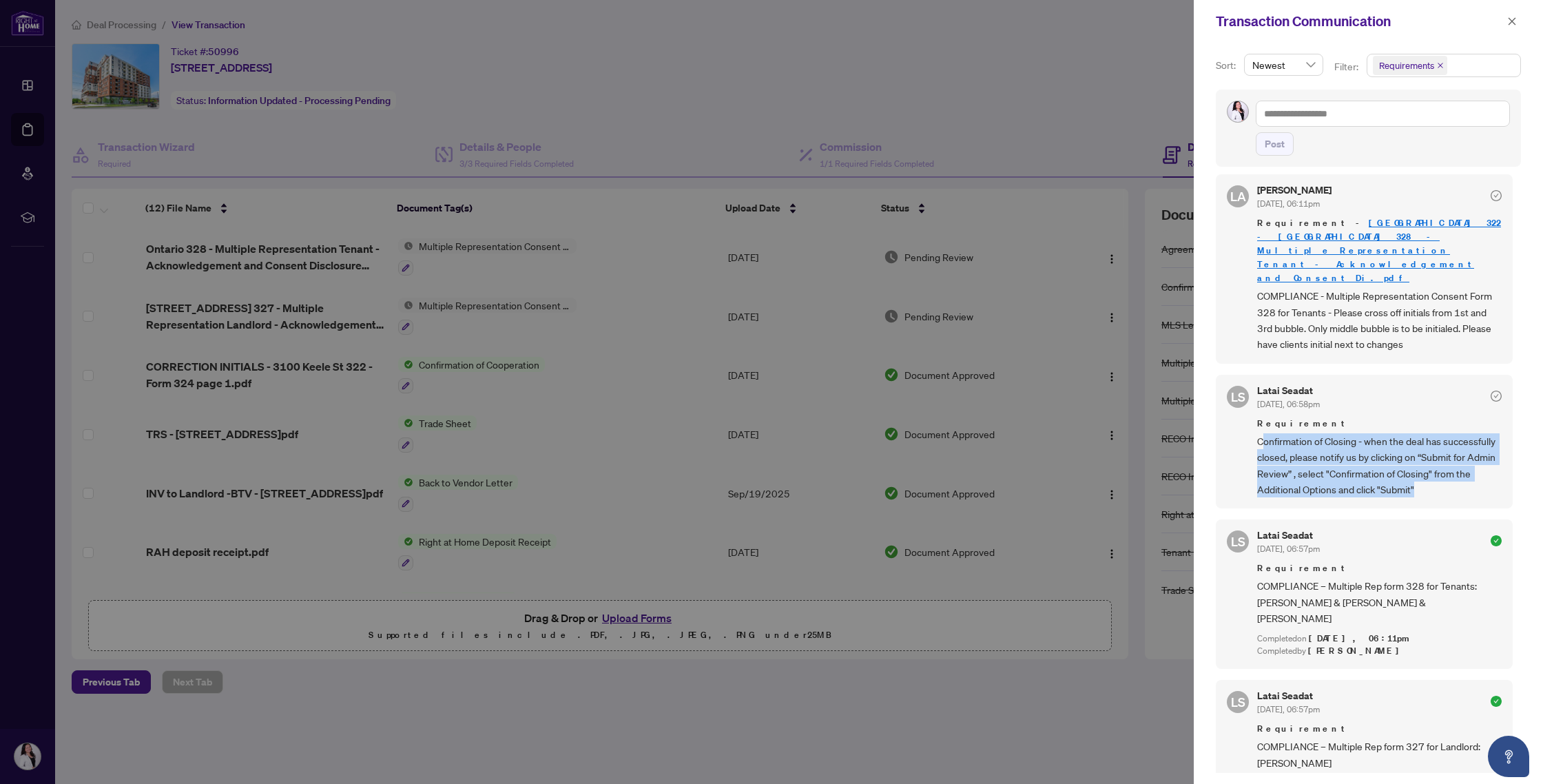
drag, startPoint x: 1262, startPoint y: 368, endPoint x: 1479, endPoint y: 439, distance: 228.3
click at [708, 439] on span "Confirmation of Closing - when the deal has successfully closed, please notify …" at bounding box center [1379, 465] width 244 height 65
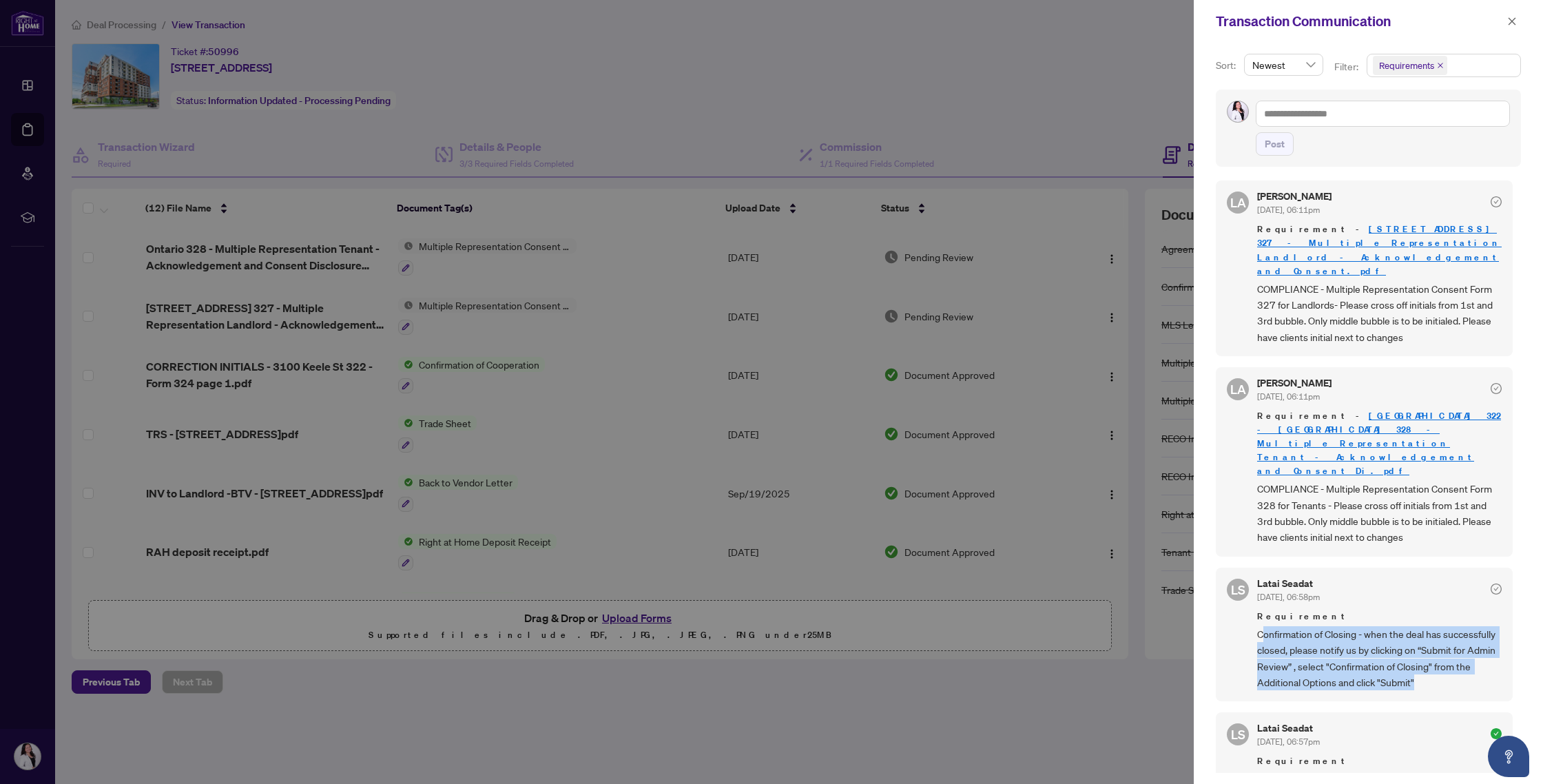
scroll to position [0, 0]
click at [708, 19] on button "button" at bounding box center [1512, 20] width 18 height 17
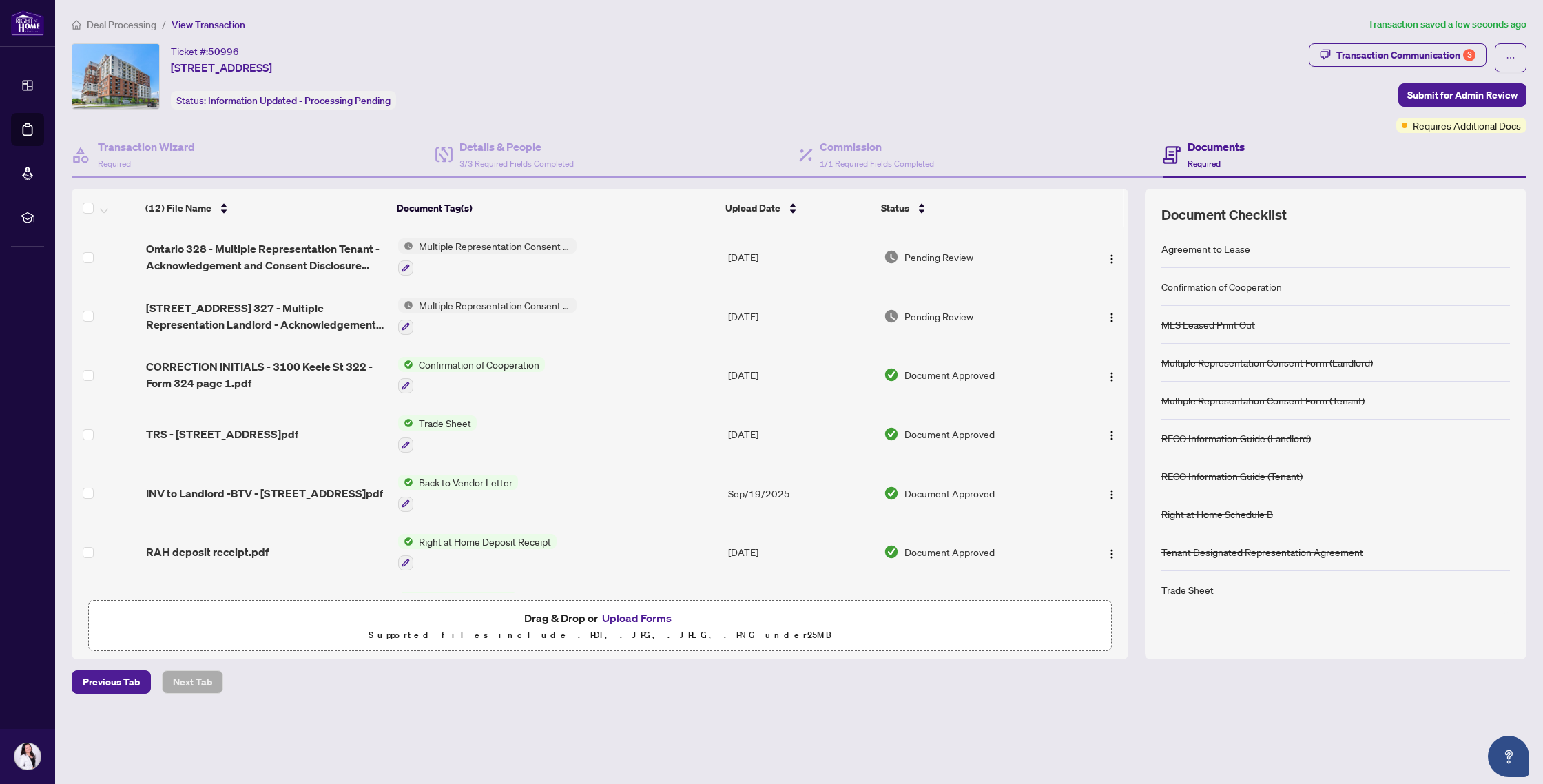
click at [136, 23] on span "Deal Processing" at bounding box center [122, 24] width 70 height 13
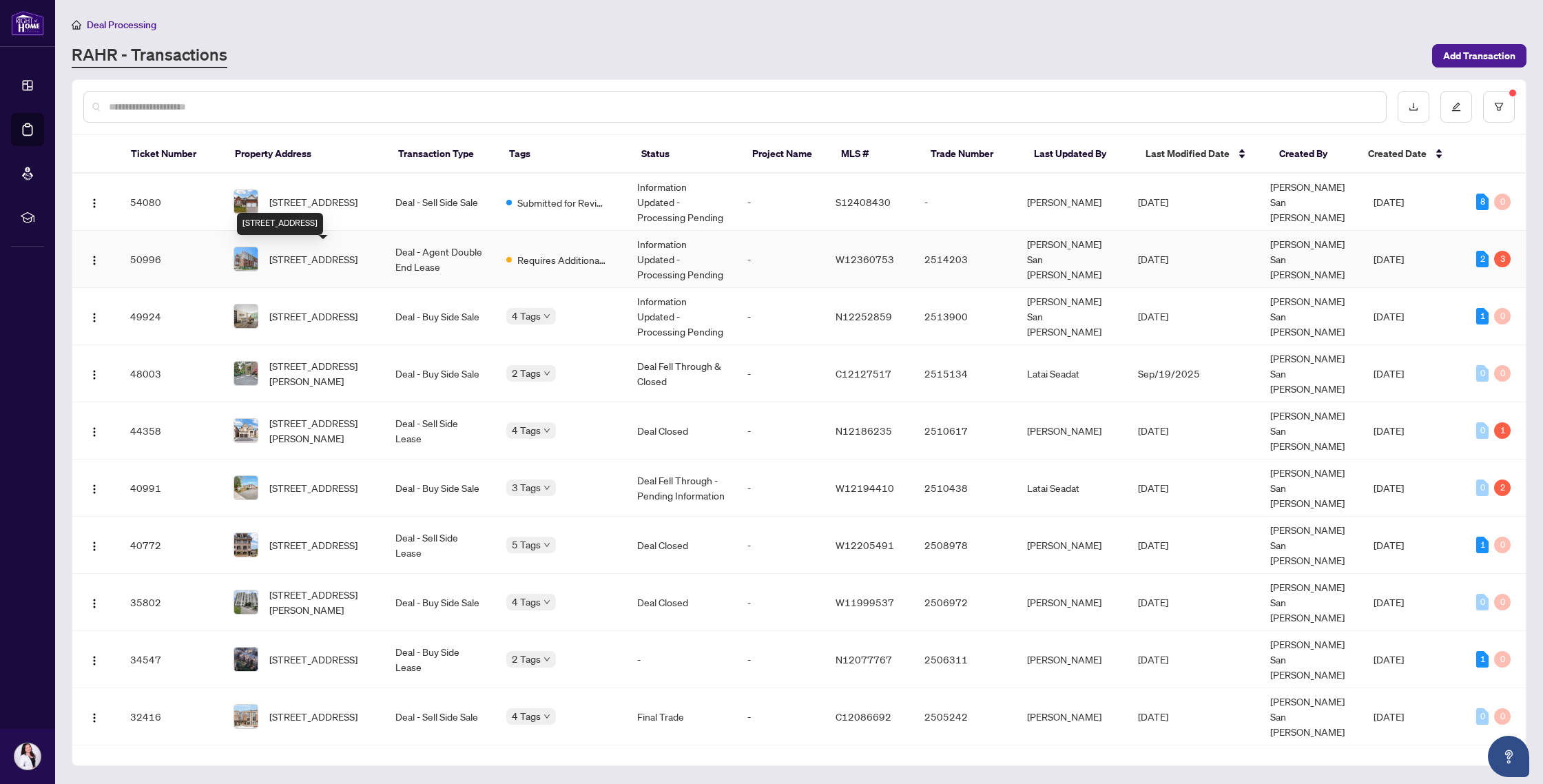
click at [288, 213] on div "322-3100 Keele St, Toronto, Ontario M3M 0E1, Canada" at bounding box center [280, 224] width 87 height 22
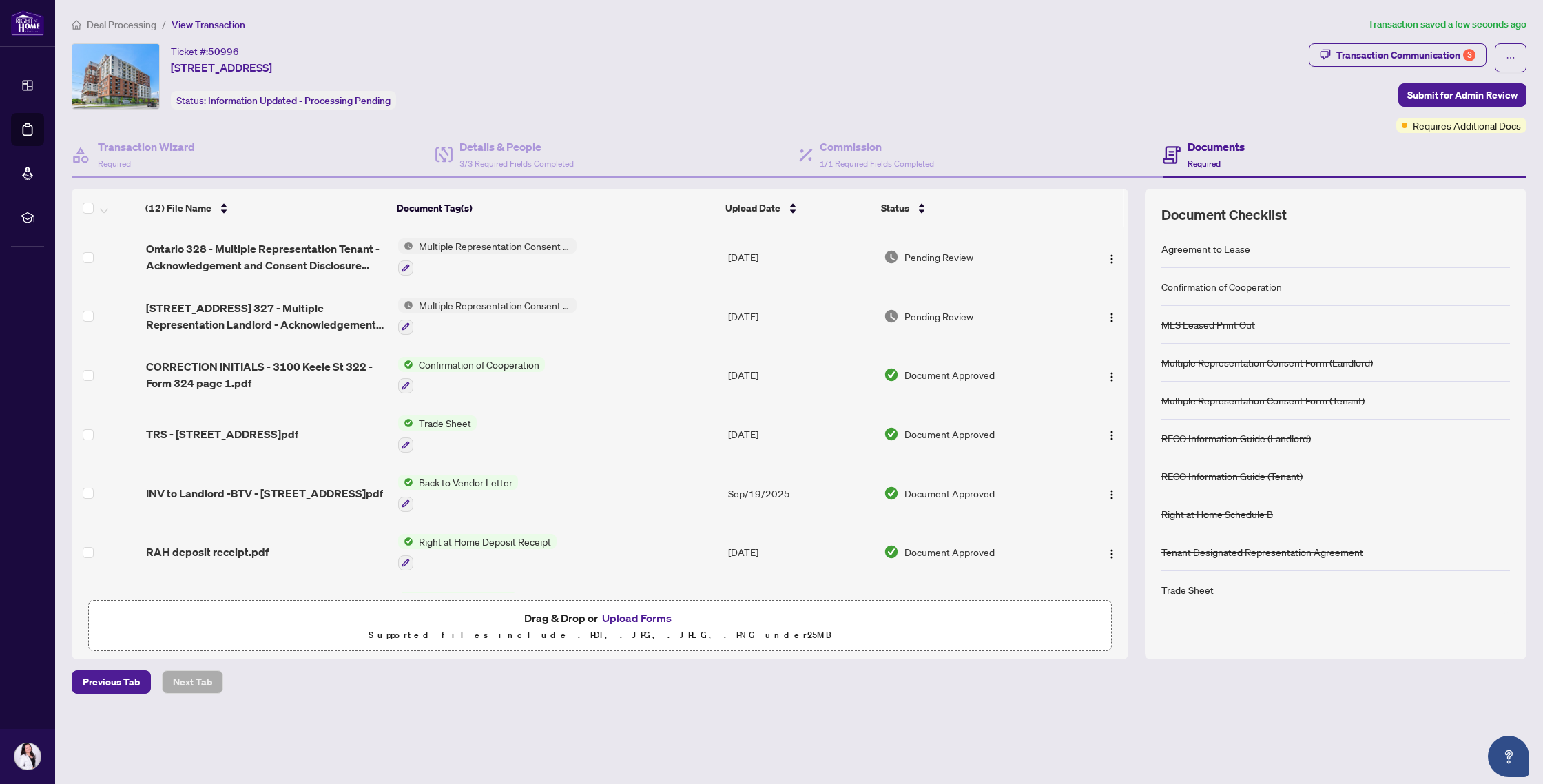
click at [113, 20] on span "Deal Processing" at bounding box center [122, 24] width 70 height 13
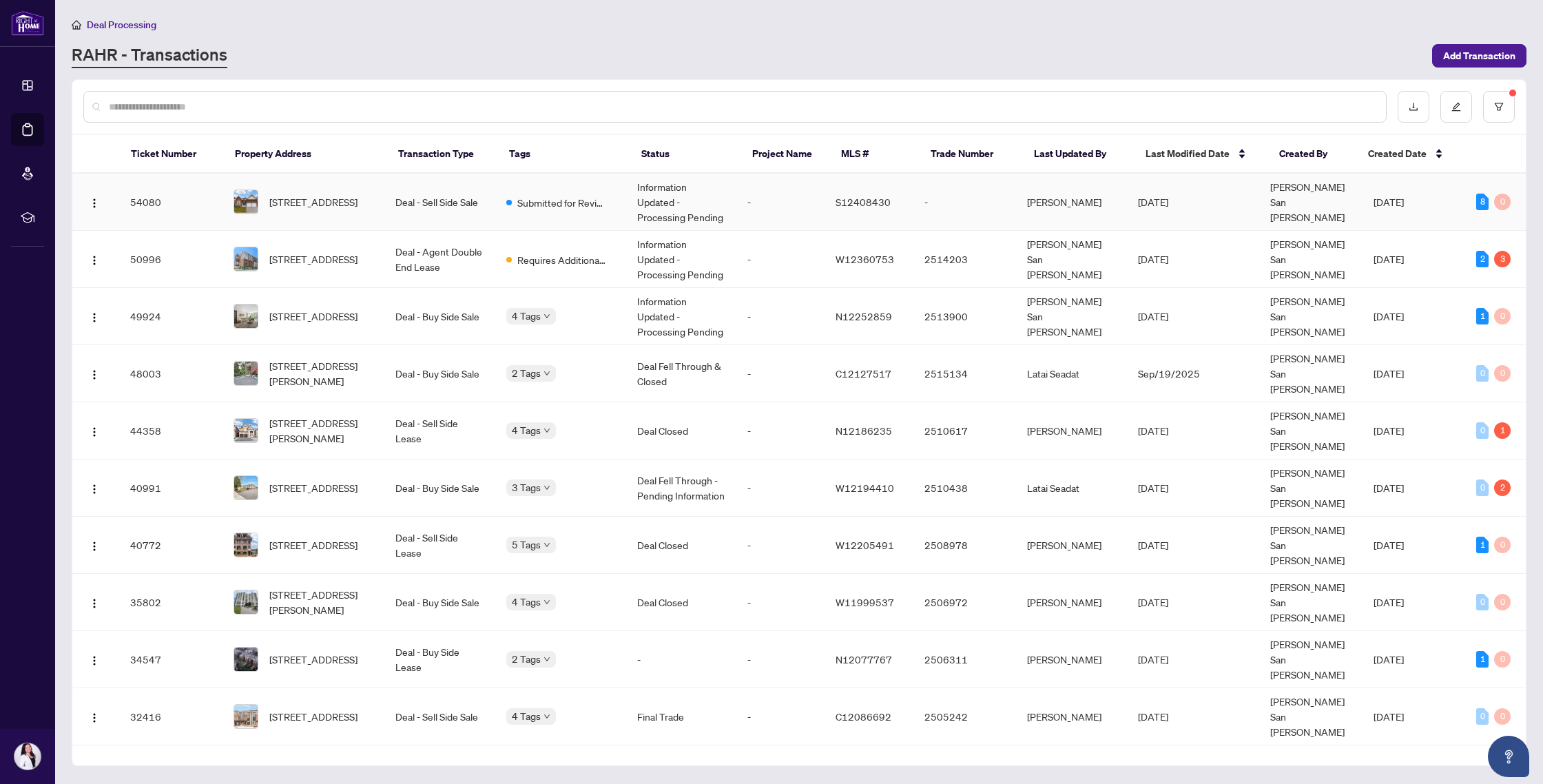
click at [317, 222] on td "3125 Monarch Dr, Orillia, Ontario L3V 8K3, Canada" at bounding box center [304, 201] width 161 height 57
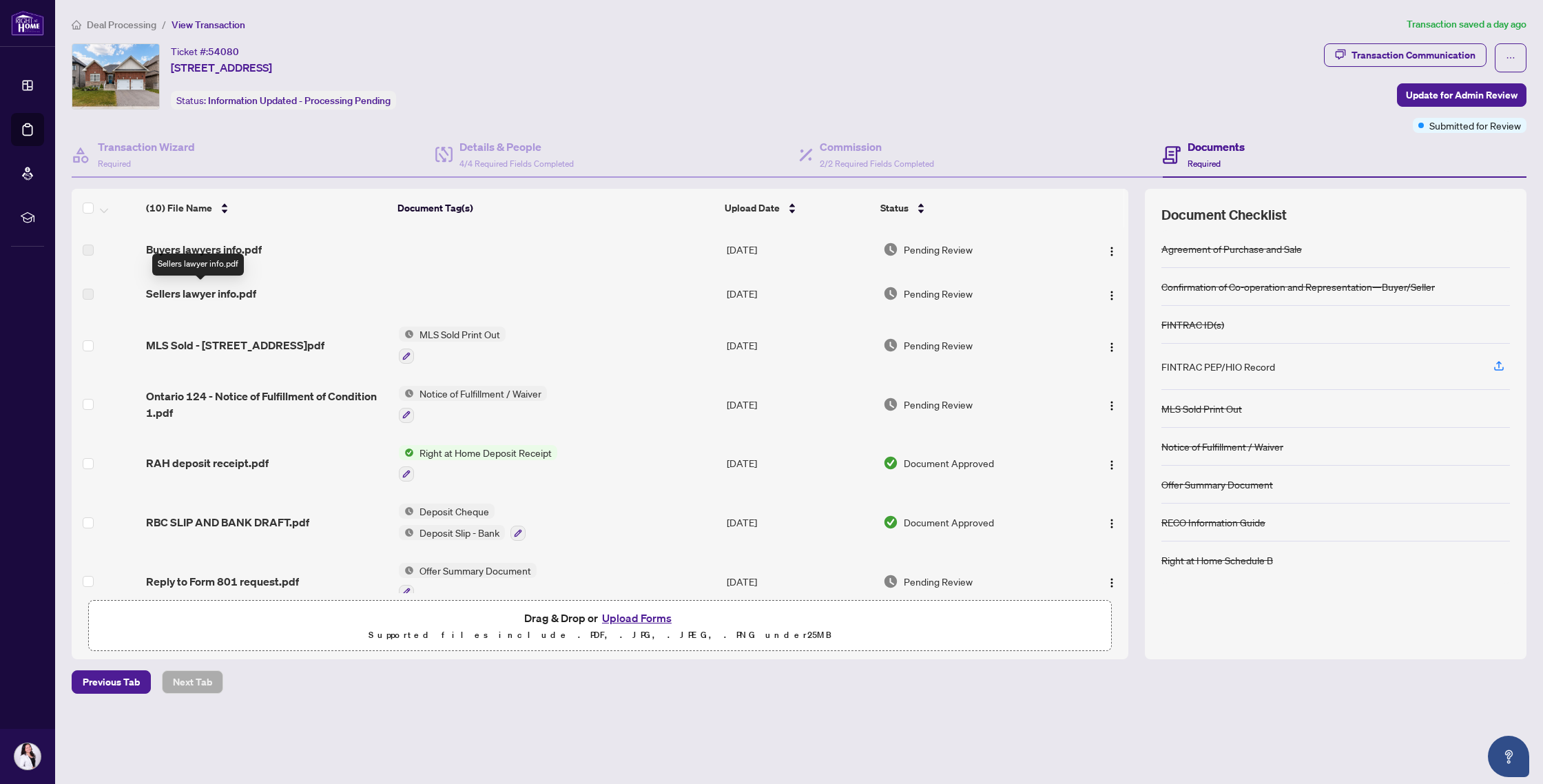
click at [193, 291] on span "Sellers lawyer info.pdf" at bounding box center [200, 293] width 110 height 17
click at [708, 294] on img "button" at bounding box center [1111, 295] width 11 height 11
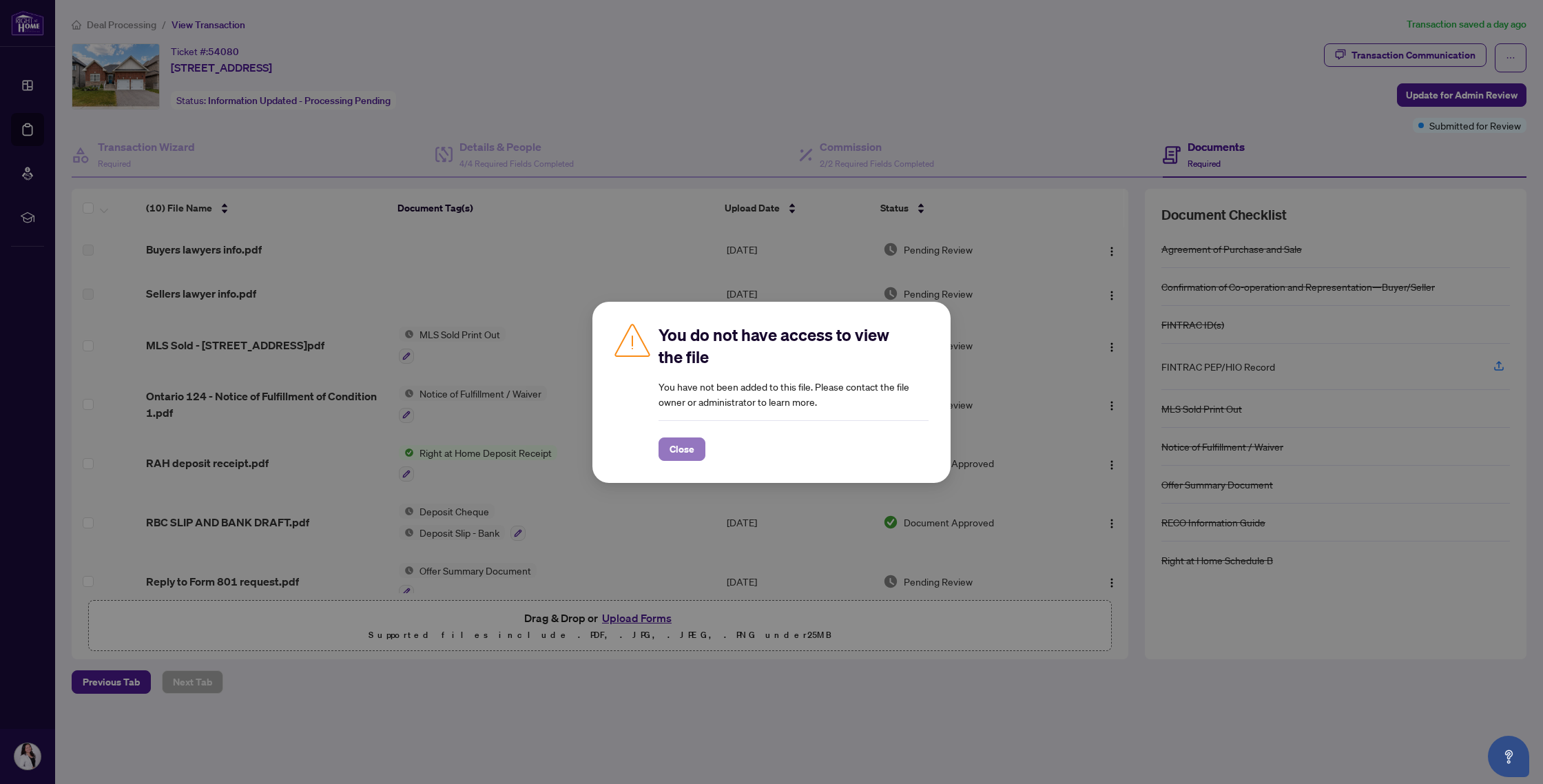
click at [686, 448] on span "Close" at bounding box center [681, 448] width 24 height 22
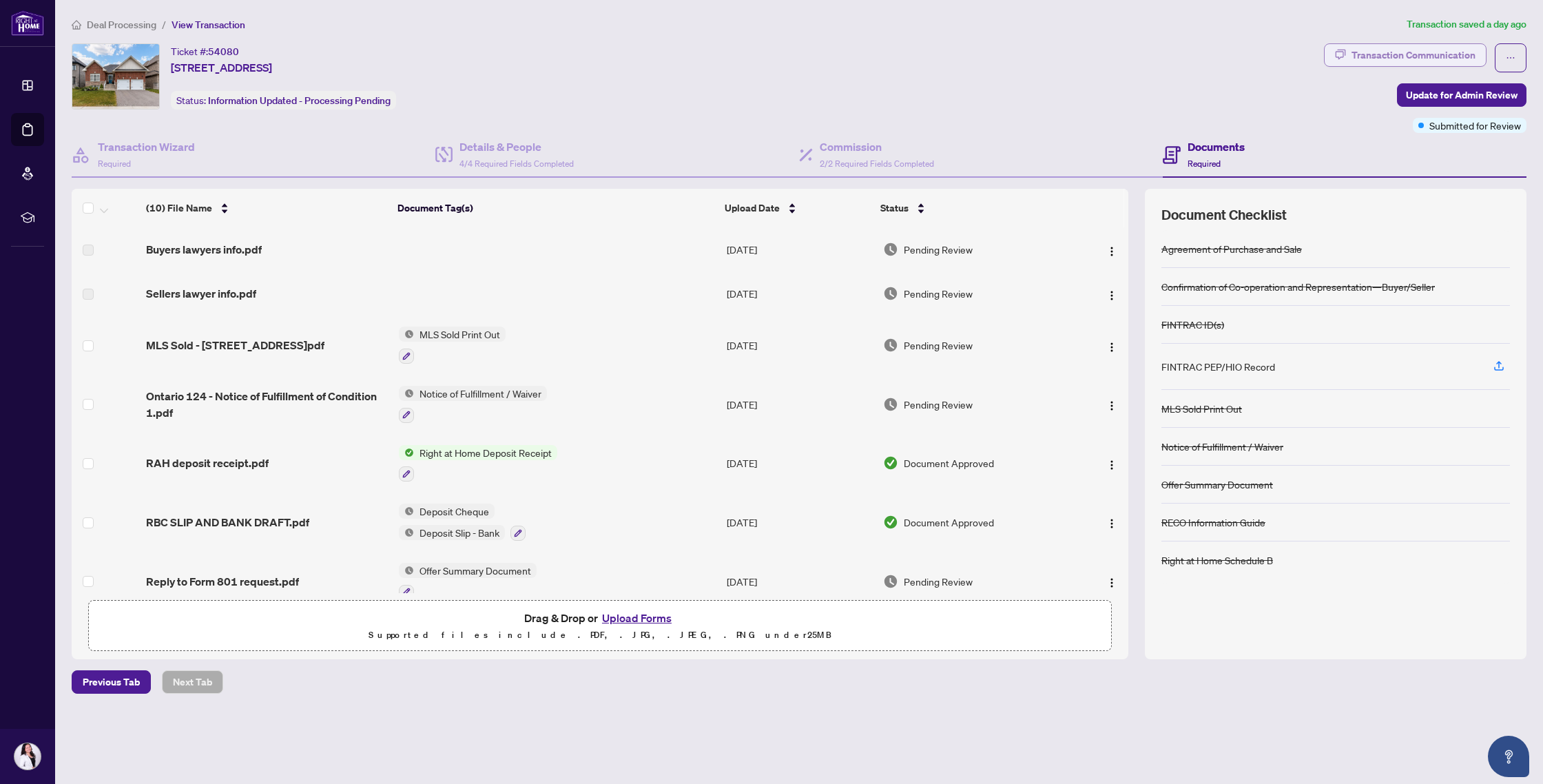
click at [708, 49] on div "Transaction Communication" at bounding box center [1413, 54] width 124 height 22
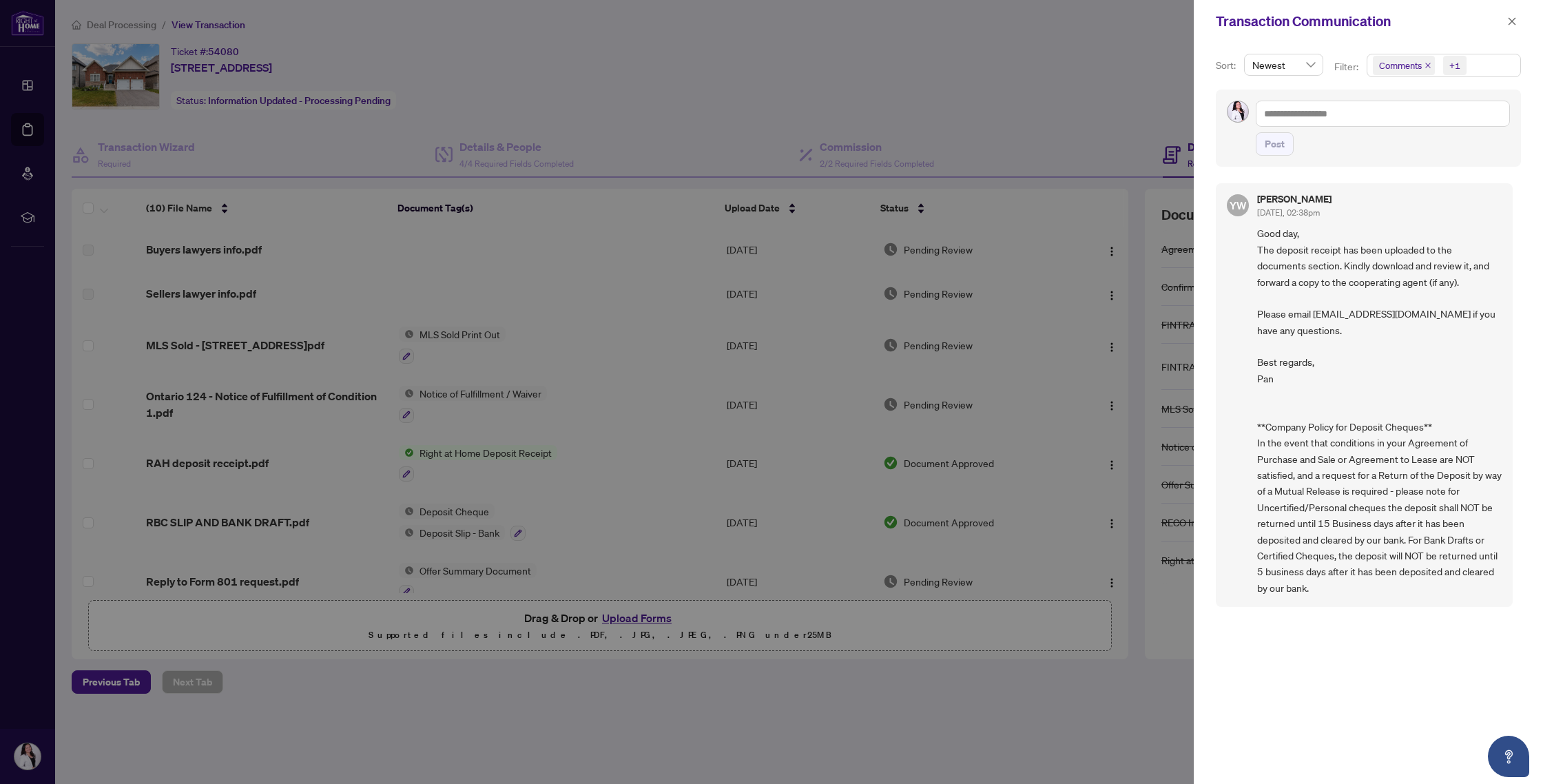
click at [708, 64] on span "Comments +1" at bounding box center [1444, 65] width 153 height 22
click at [708, 157] on span "Activity History" at bounding box center [1426, 160] width 65 height 13
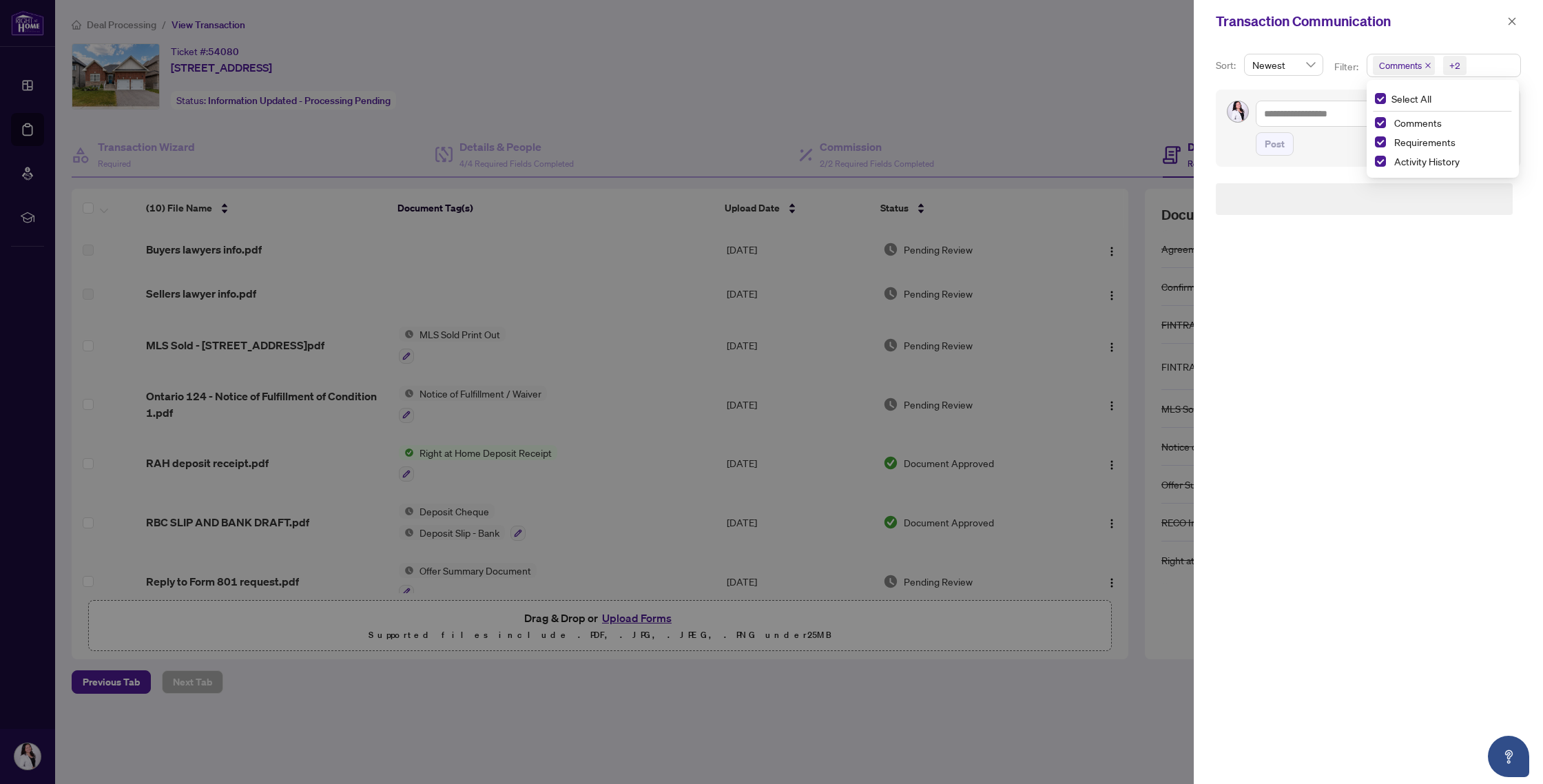
click at [708, 65] on span "Comments +2" at bounding box center [1444, 65] width 153 height 22
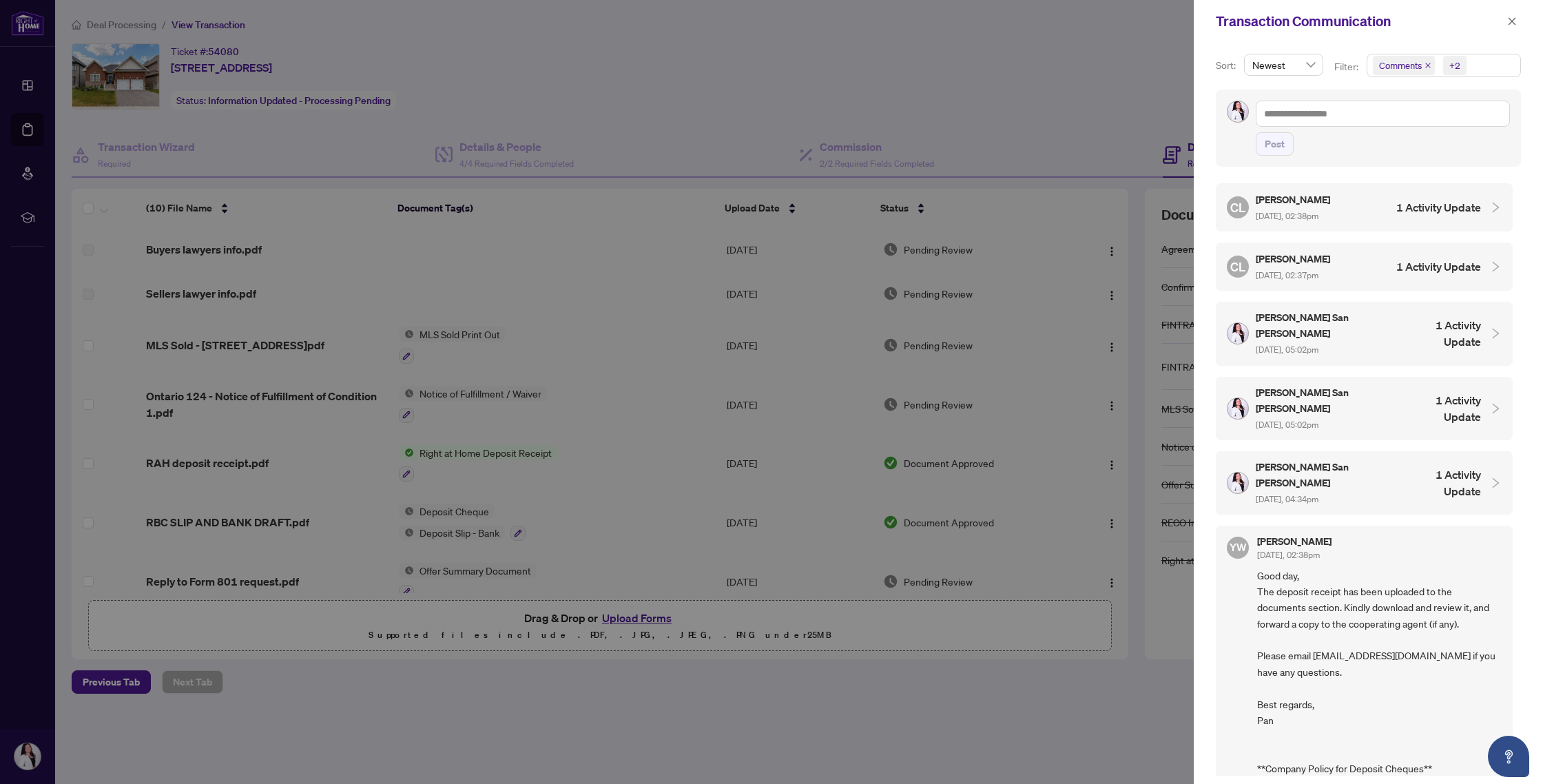
click at [708, 272] on h4 "1 Activity Update" at bounding box center [1438, 267] width 85 height 17
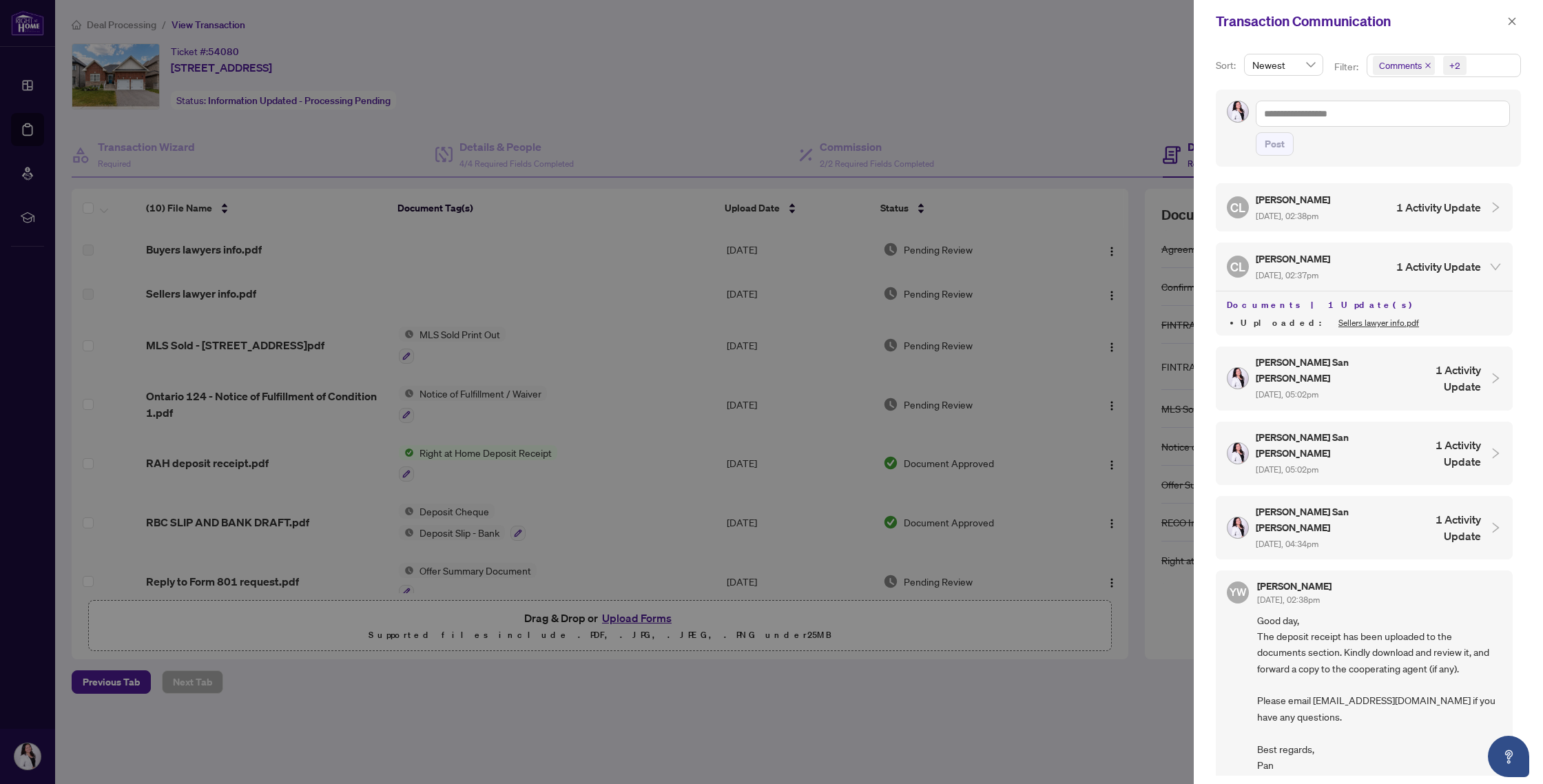
click at [708, 322] on link "Sellers lawyer info.pdf" at bounding box center [1379, 322] width 81 height 11
click at [708, 204] on h4 "1 Activity Update" at bounding box center [1438, 207] width 85 height 17
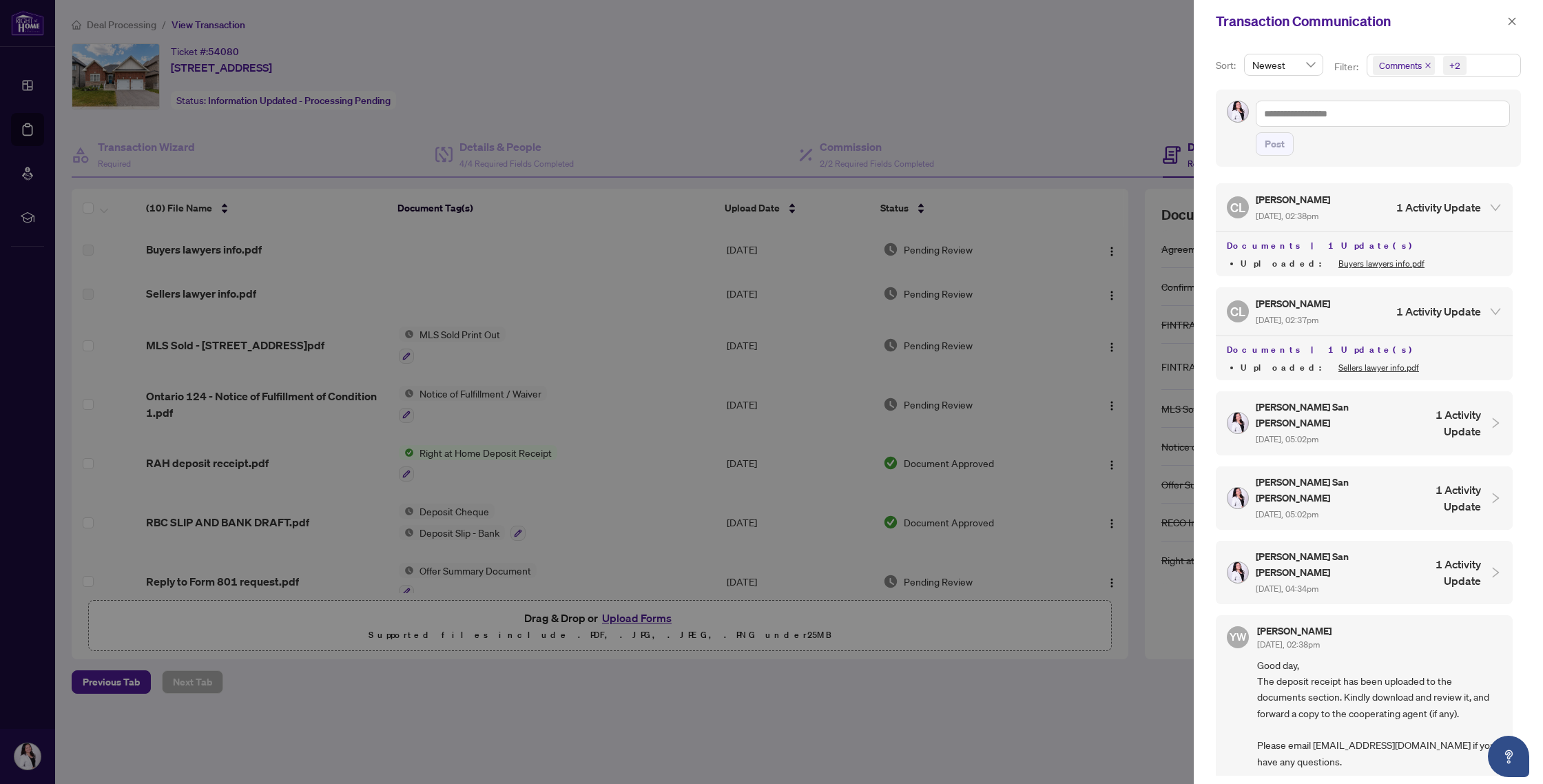
click at [708, 263] on link "Buyers lawyers info.pdf" at bounding box center [1382, 264] width 87 height 11
click at [708, 23] on icon "close" at bounding box center [1512, 21] width 10 height 10
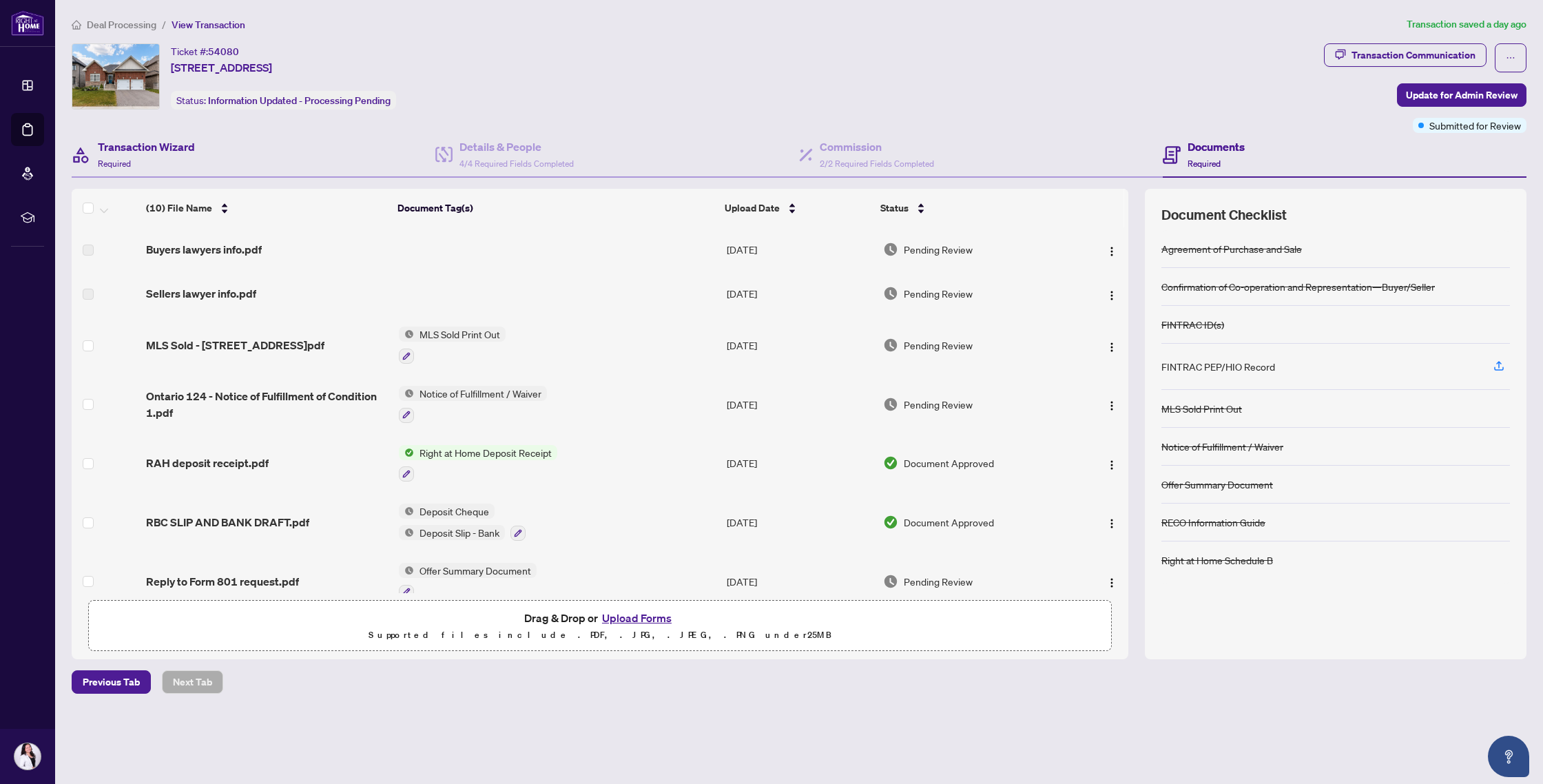
click at [239, 156] on div "Transaction Wizard Required" at bounding box center [254, 156] width 364 height 45
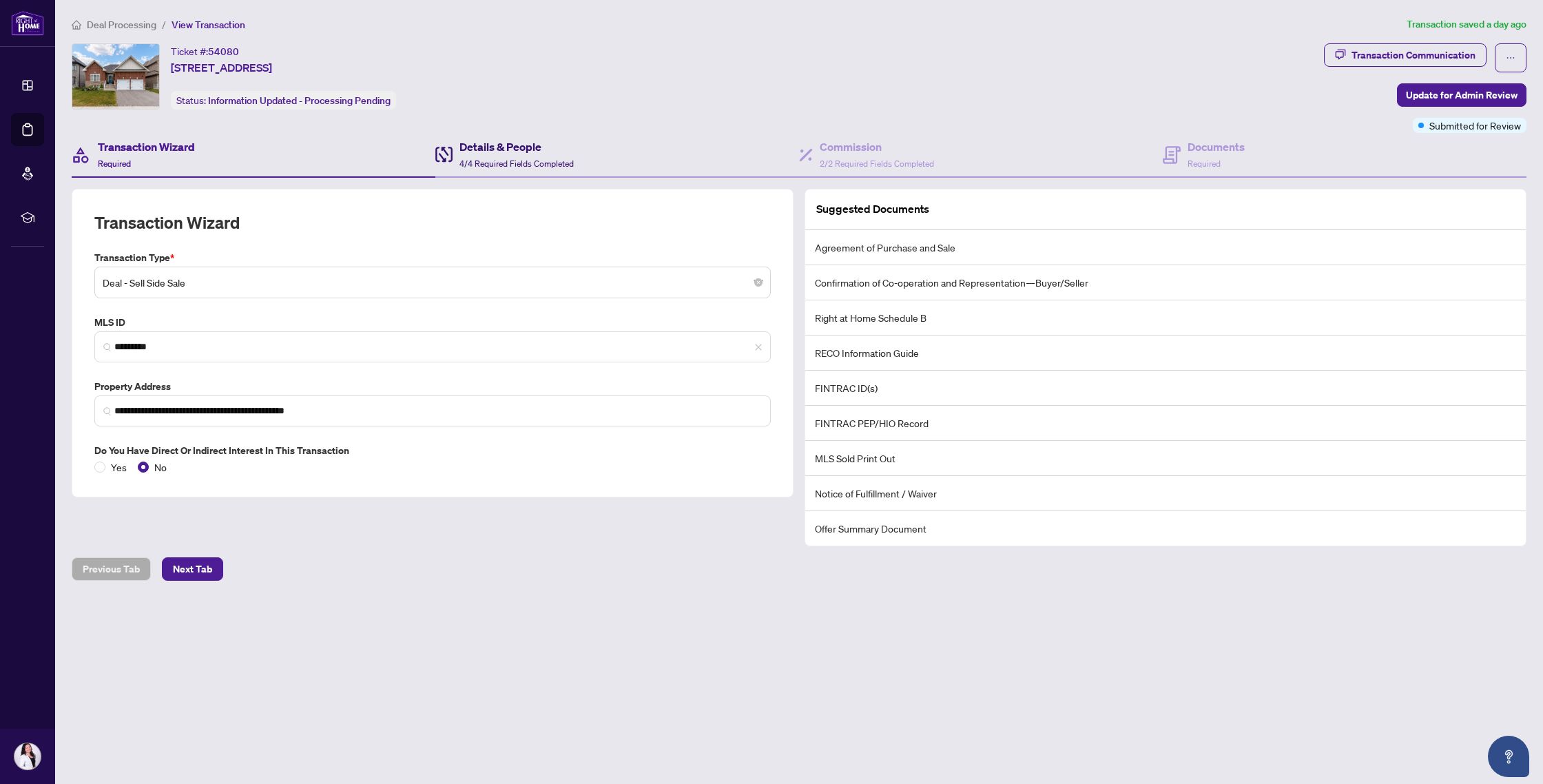
click at [542, 142] on h4 "Details & People" at bounding box center [517, 146] width 115 height 17
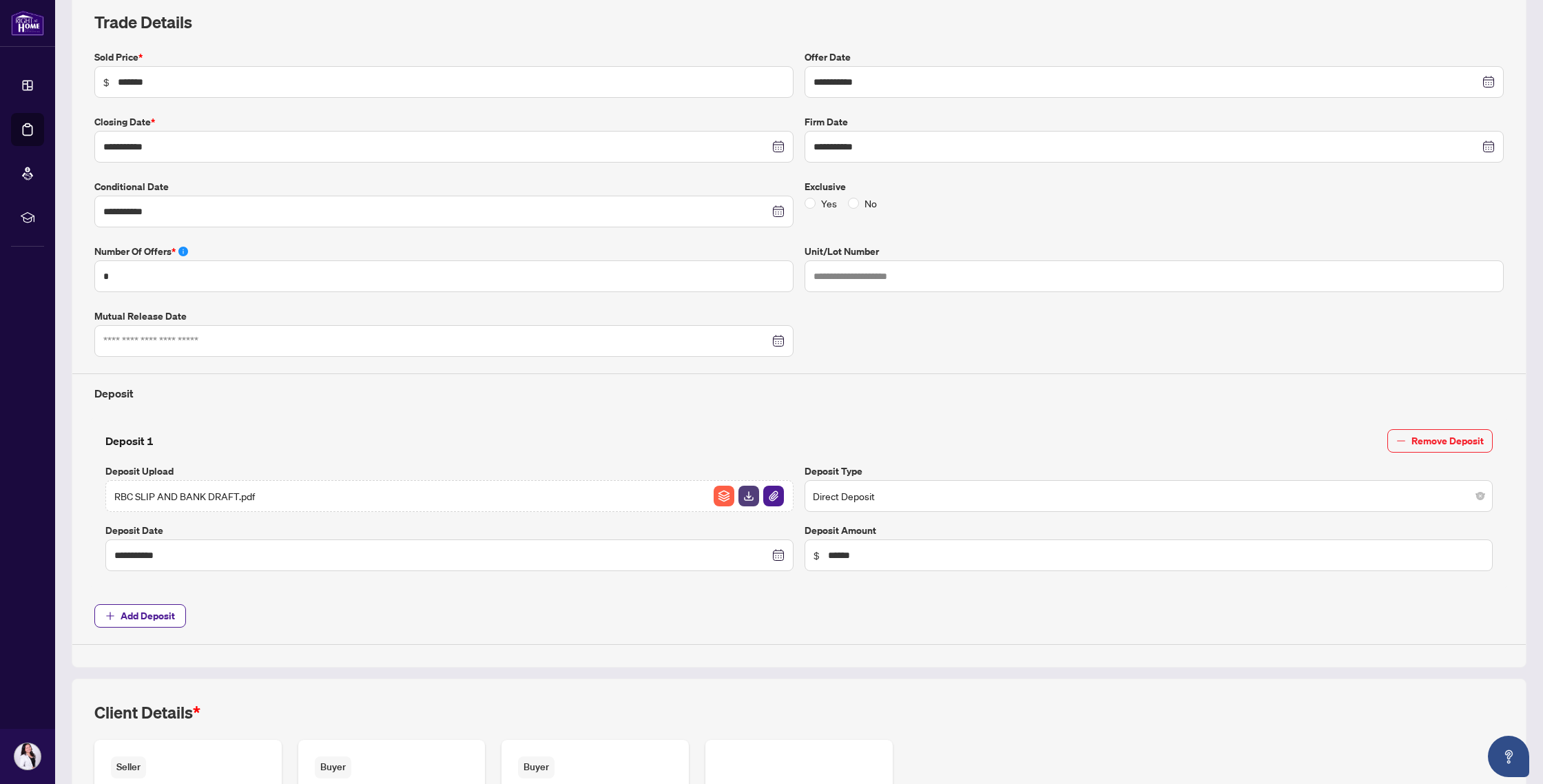
scroll to position [380, 0]
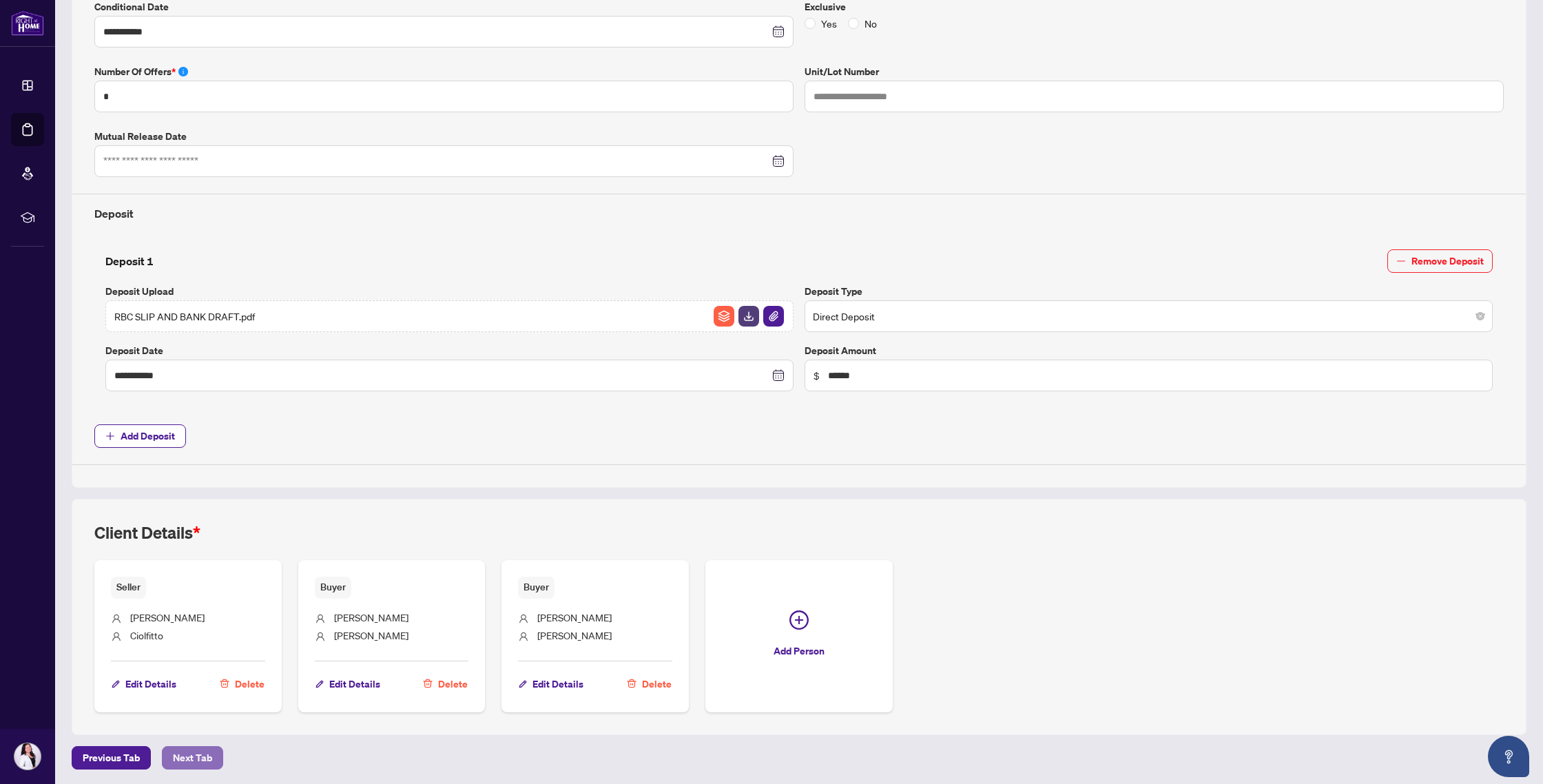
click at [198, 716] on span "Next Tab" at bounding box center [193, 758] width 39 height 22
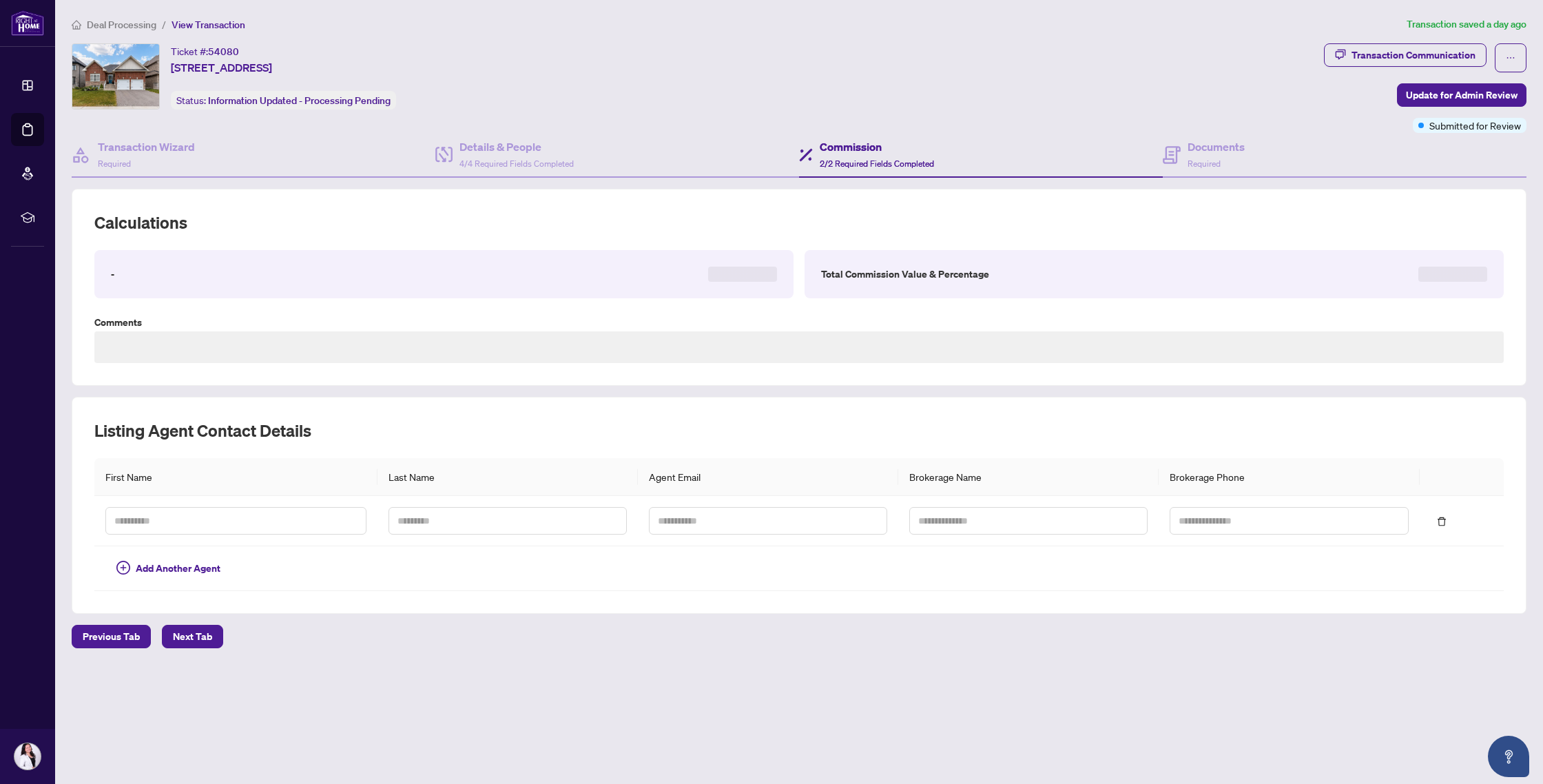
type textarea "**********"
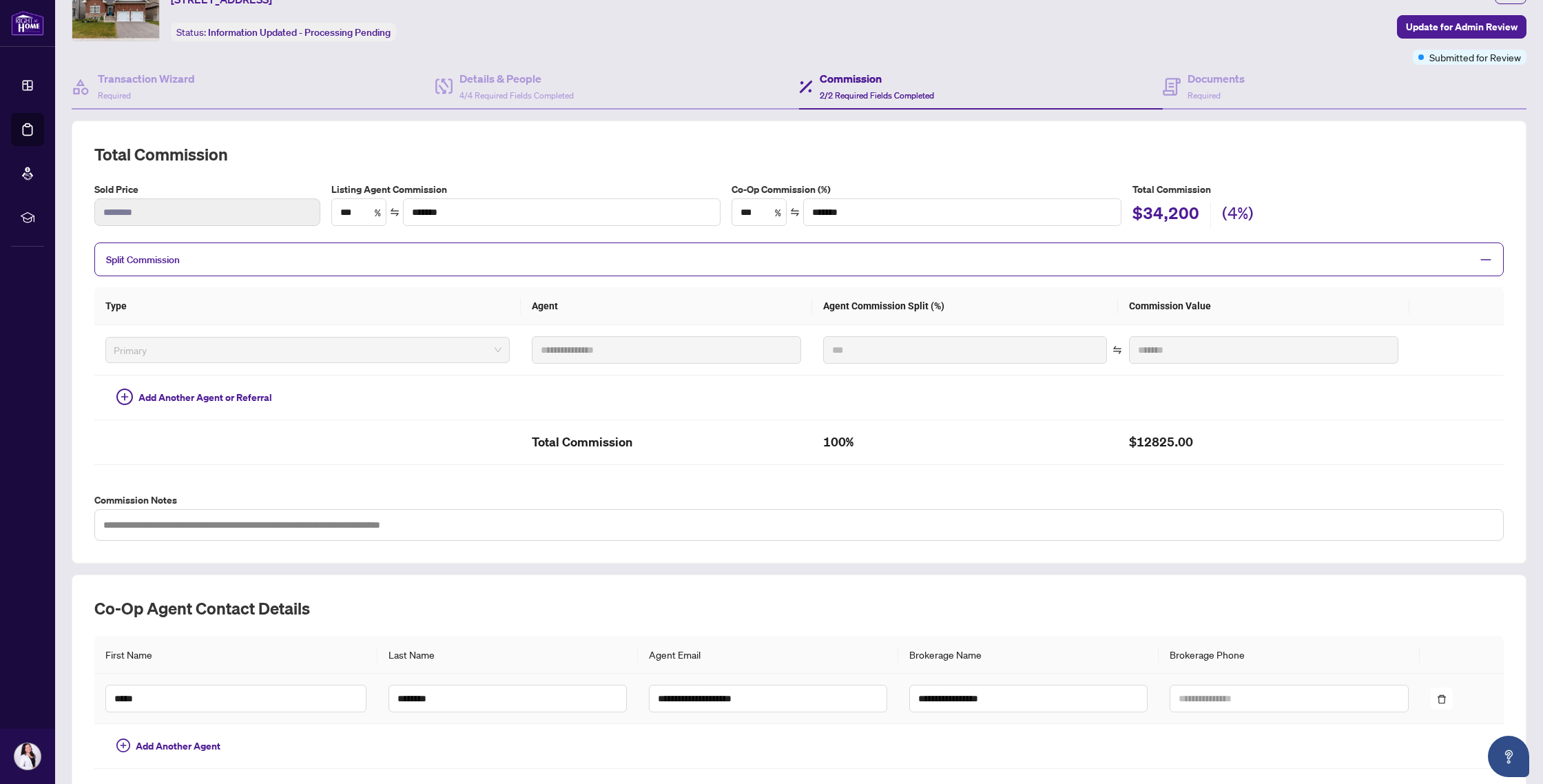
scroll to position [125, 0]
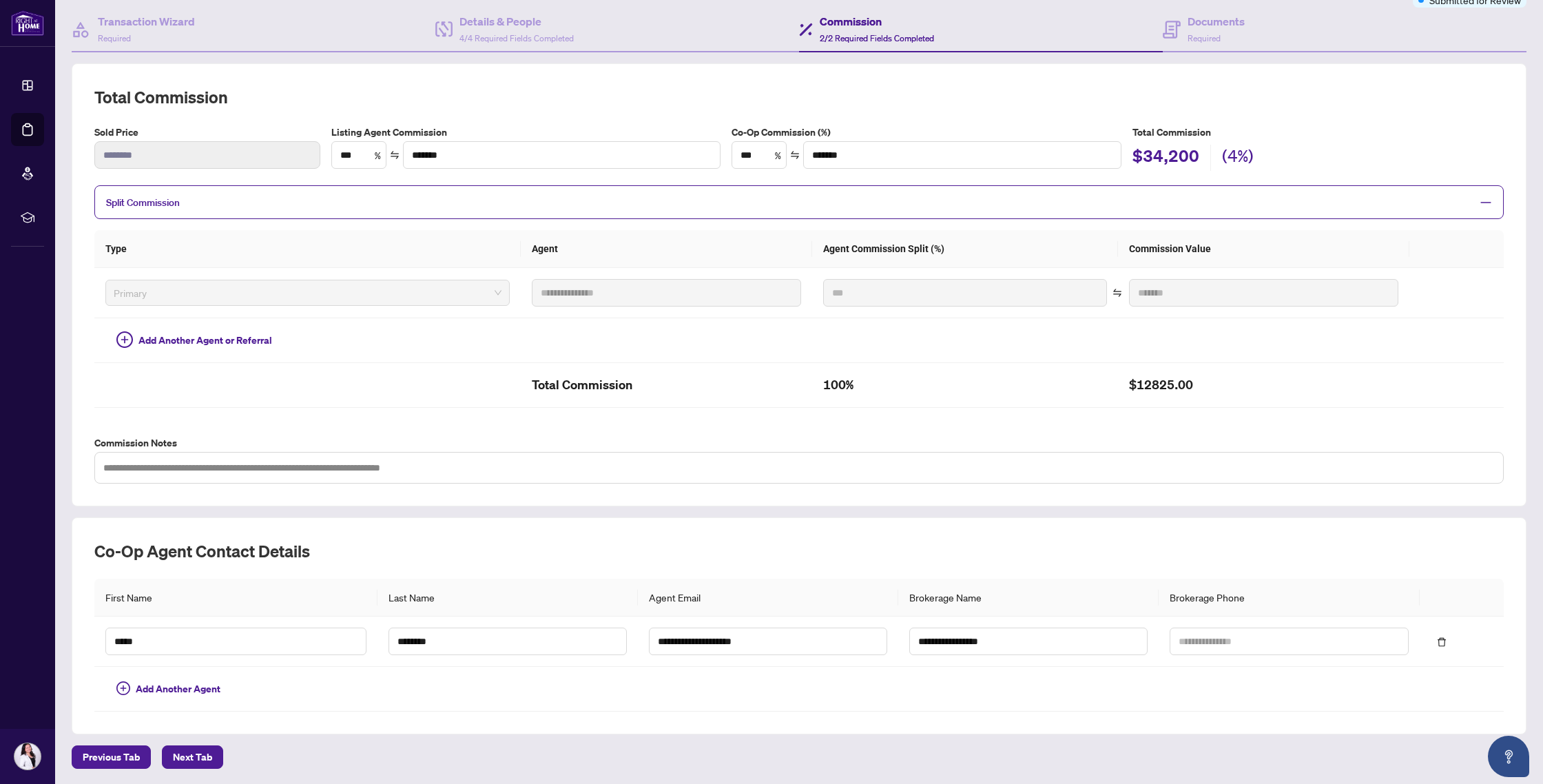
drag, startPoint x: 191, startPoint y: 749, endPoint x: 204, endPoint y: 746, distance: 13.3
click at [193, 716] on span "Next Tab" at bounding box center [193, 757] width 39 height 22
